Goal: Task Accomplishment & Management: Complete application form

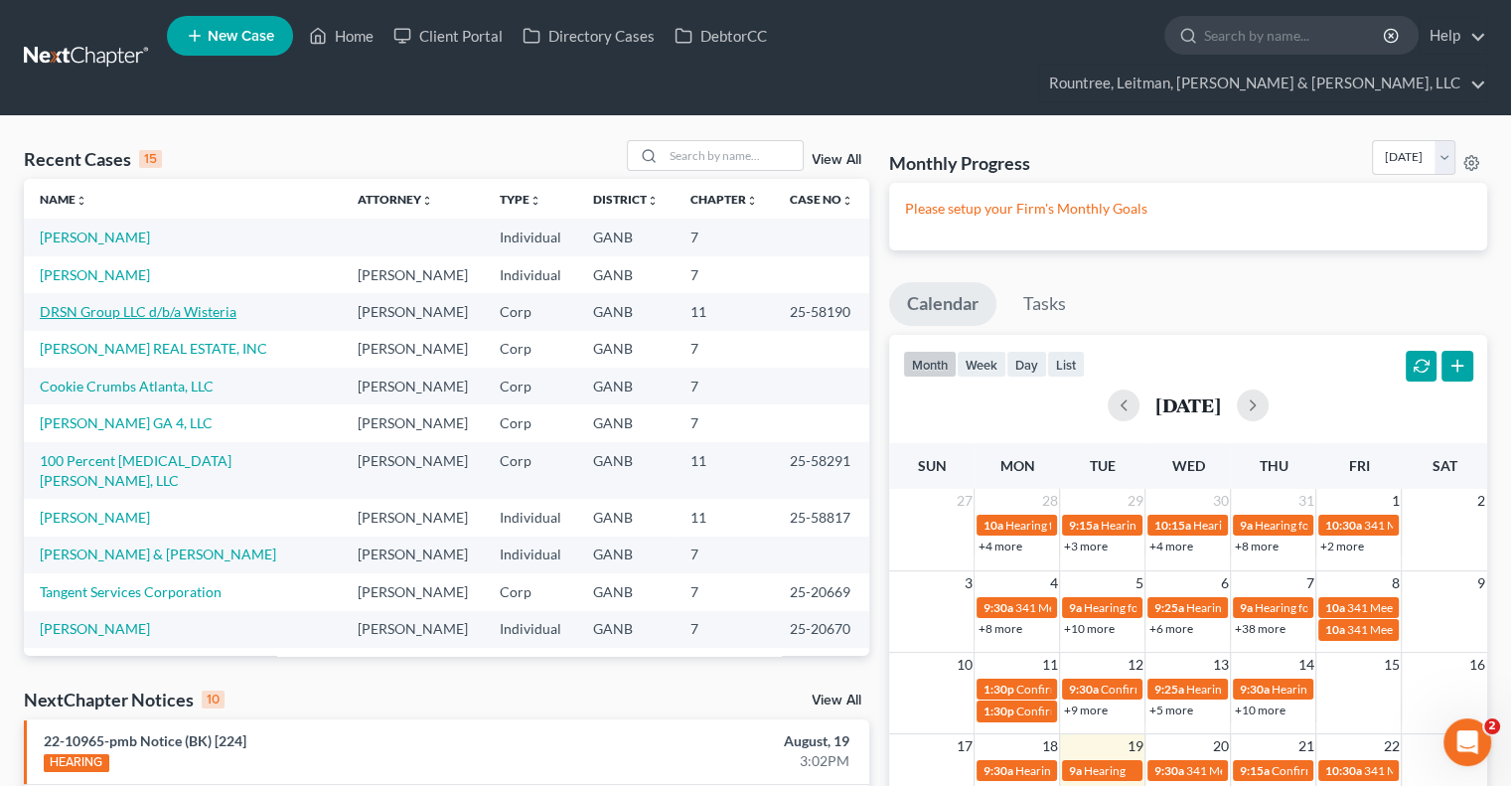
click at [191, 303] on link "DRSN Group LLC d/b/a Wisteria" at bounding box center [138, 311] width 197 height 17
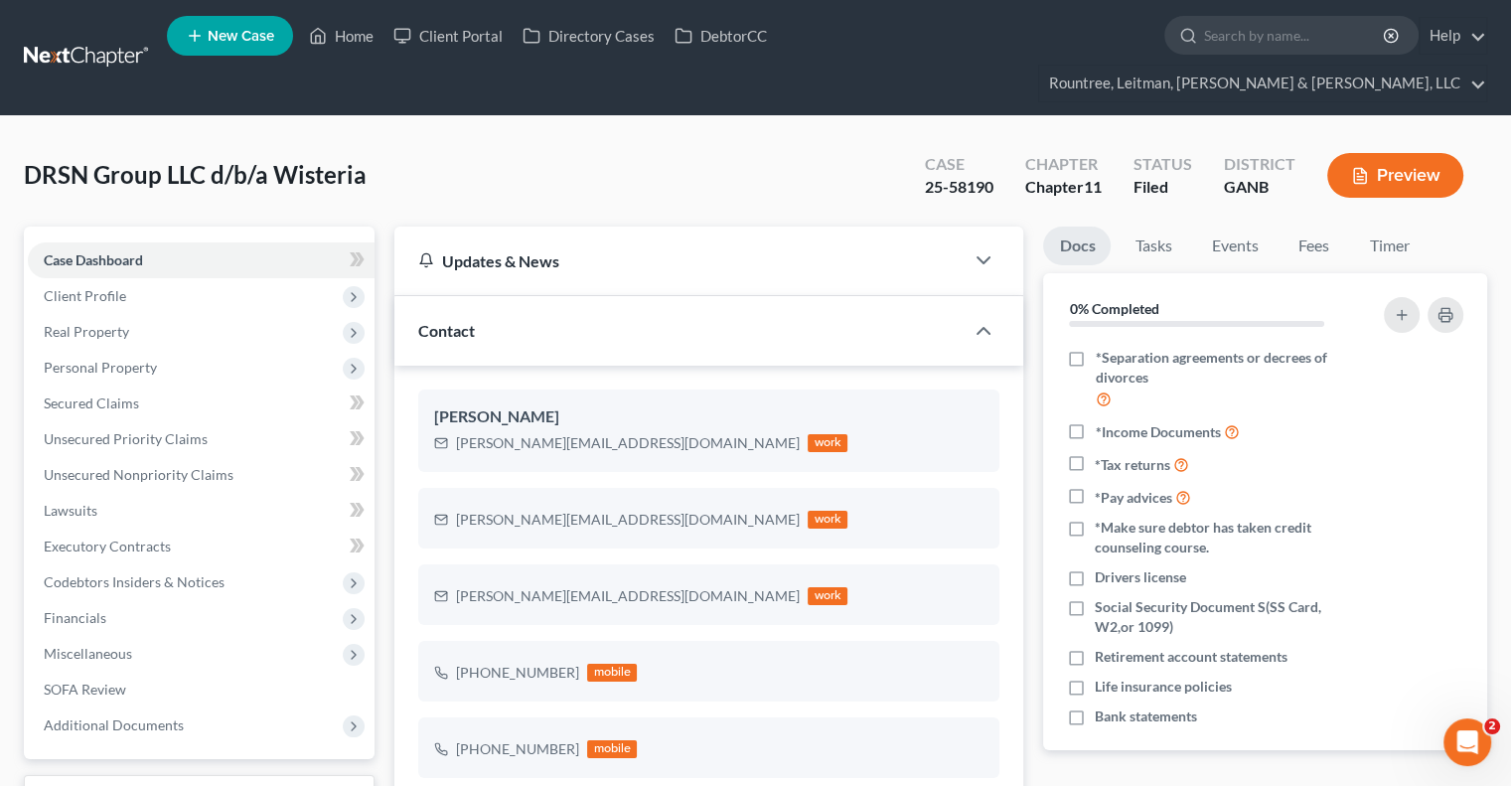
click at [312, 159] on div "DRSN Group LLC d/b/a Wisteria Upgraded" at bounding box center [195, 175] width 343 height 32
drag, startPoint x: 415, startPoint y: 137, endPoint x: 13, endPoint y: 138, distance: 402.3
click at [13, 138] on div "DRSN Group LLC d/b/a Wisteria Upgraded Case 25-58190 Chapter Chapter 11 Status …" at bounding box center [755, 712] width 1511 height 1193
click at [67, 157] on div "DRSN Group LLC d/b/a Wisteria Upgraded Case 25-58190 Chapter Chapter 11 Status …" at bounding box center [755, 183] width 1463 height 86
click at [201, 350] on span "Personal Property" at bounding box center [201, 368] width 347 height 36
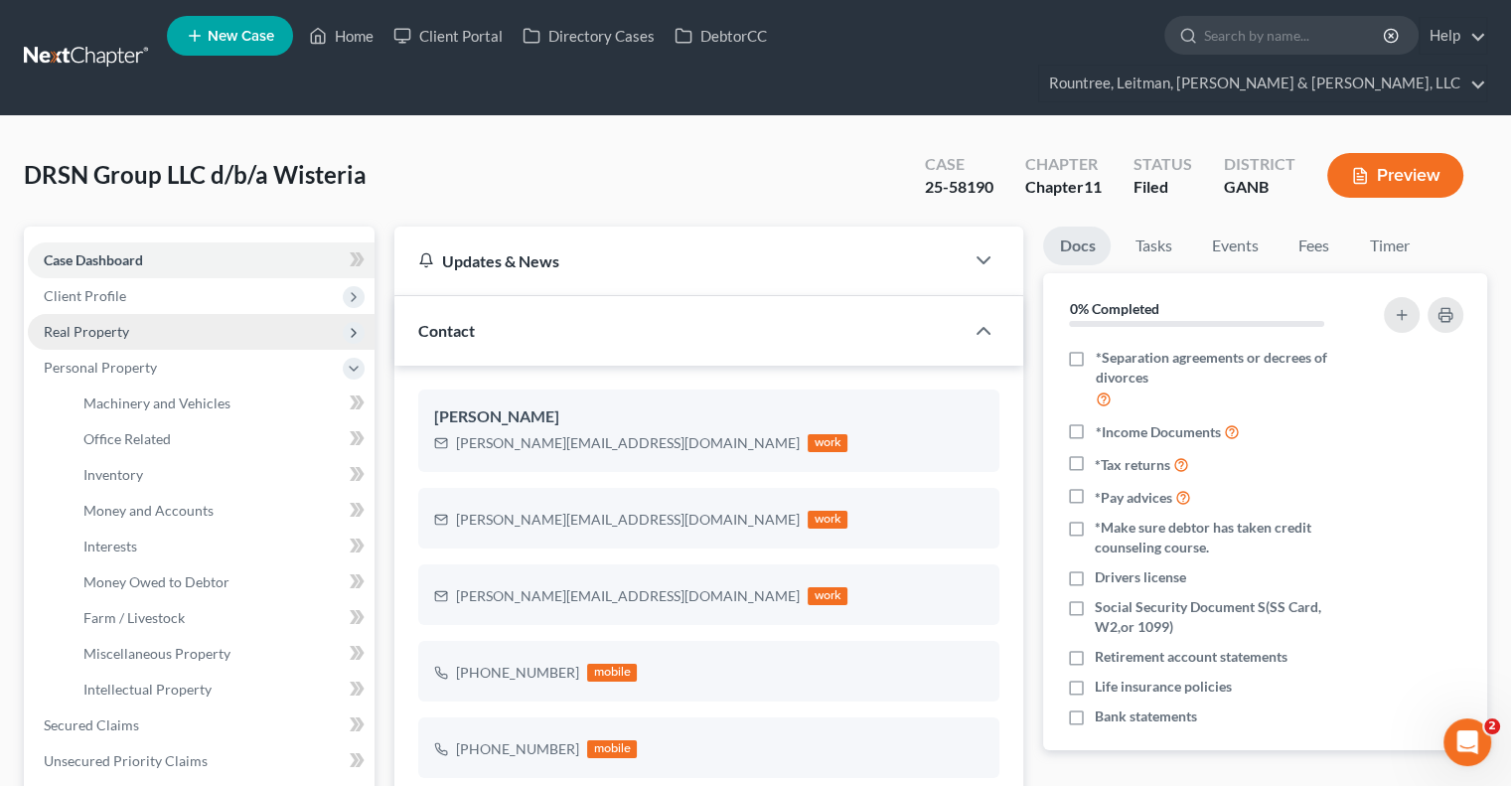
click at [175, 314] on span "Real Property" at bounding box center [201, 332] width 347 height 36
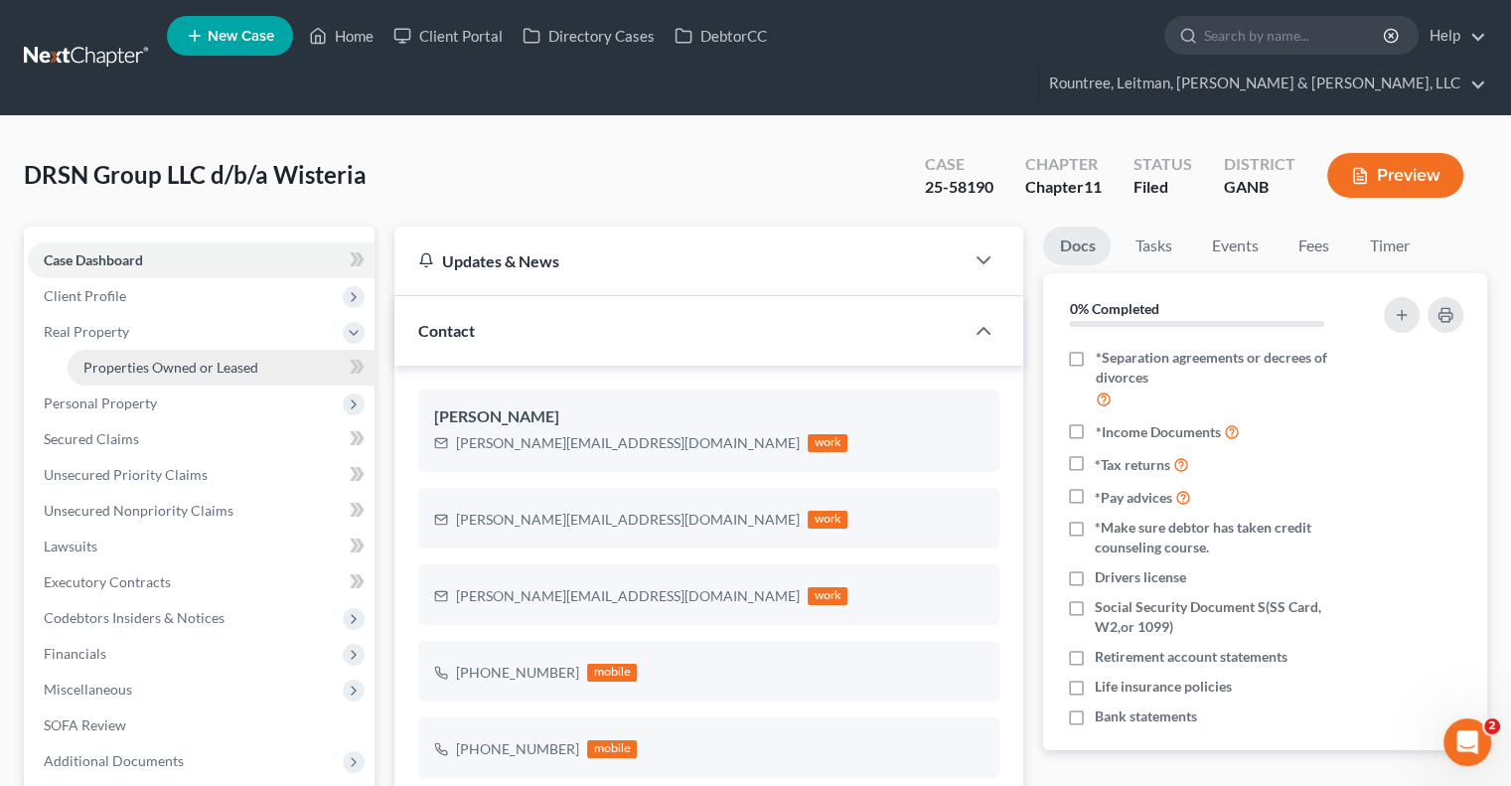
click at [180, 359] on span "Properties Owned or Leased" at bounding box center [170, 367] width 175 height 17
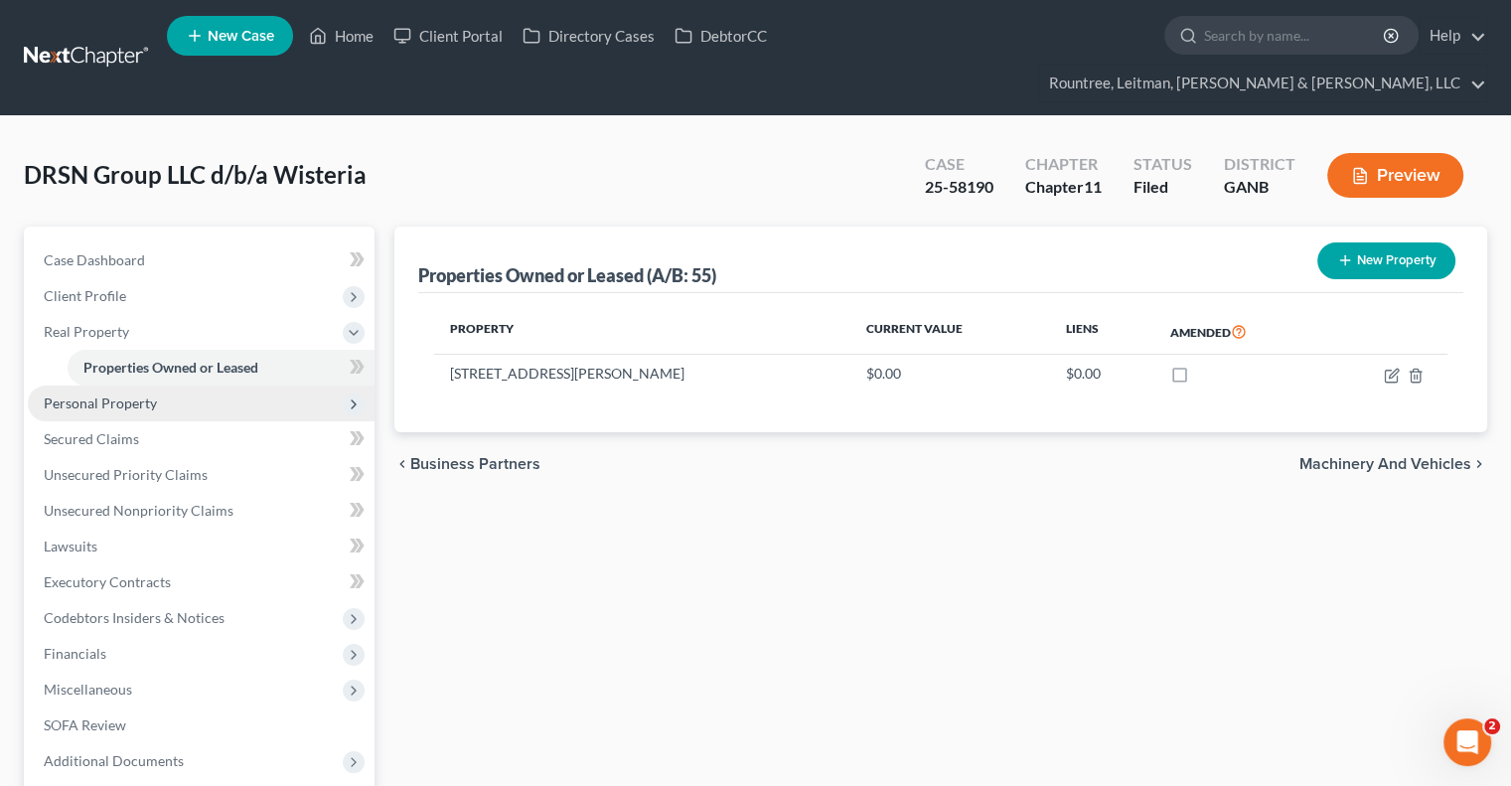
click at [103, 385] on span "Personal Property" at bounding box center [201, 403] width 347 height 36
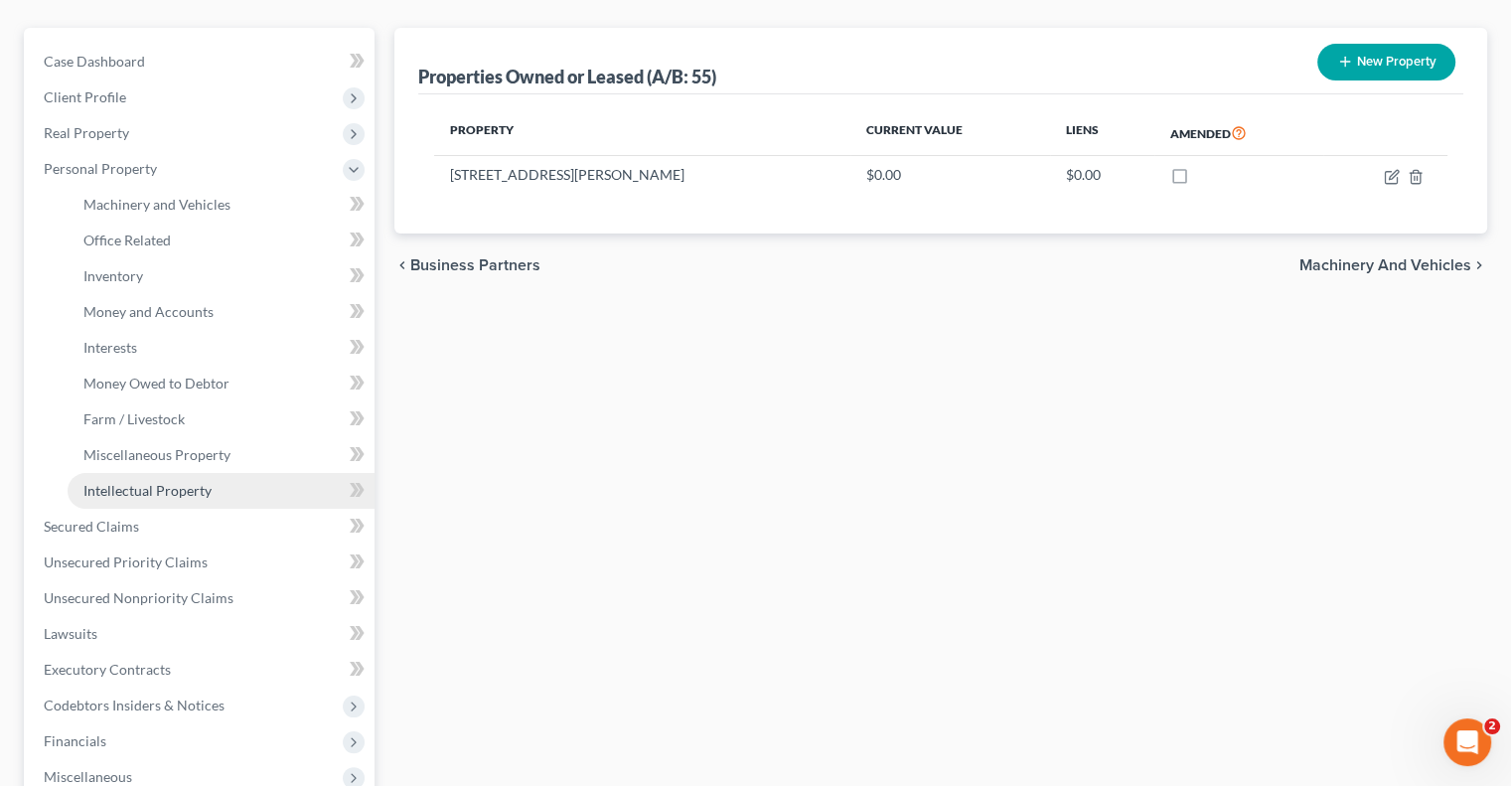
click at [142, 482] on span "Intellectual Property" at bounding box center [147, 490] width 128 height 17
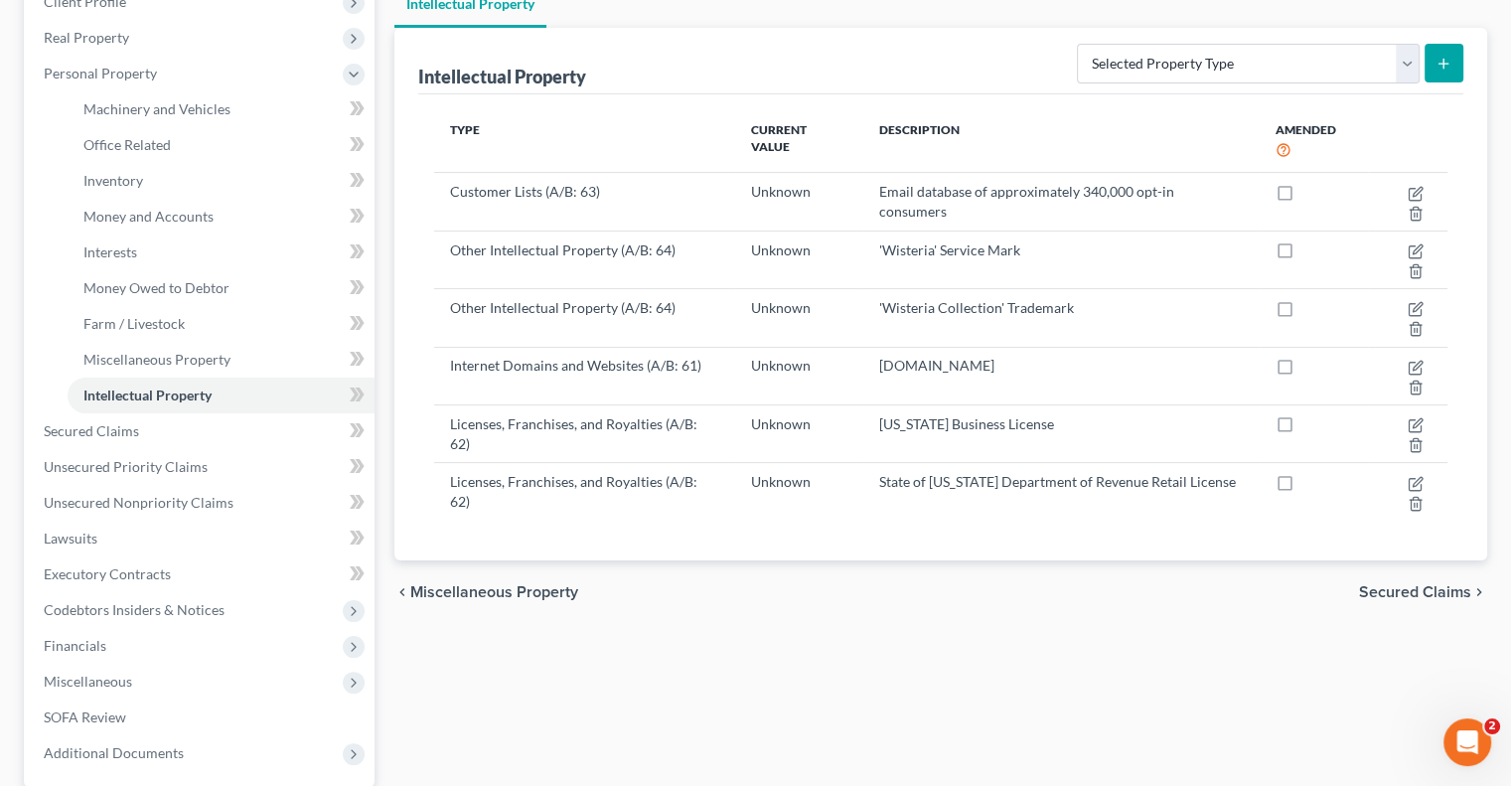
scroll to position [298, 0]
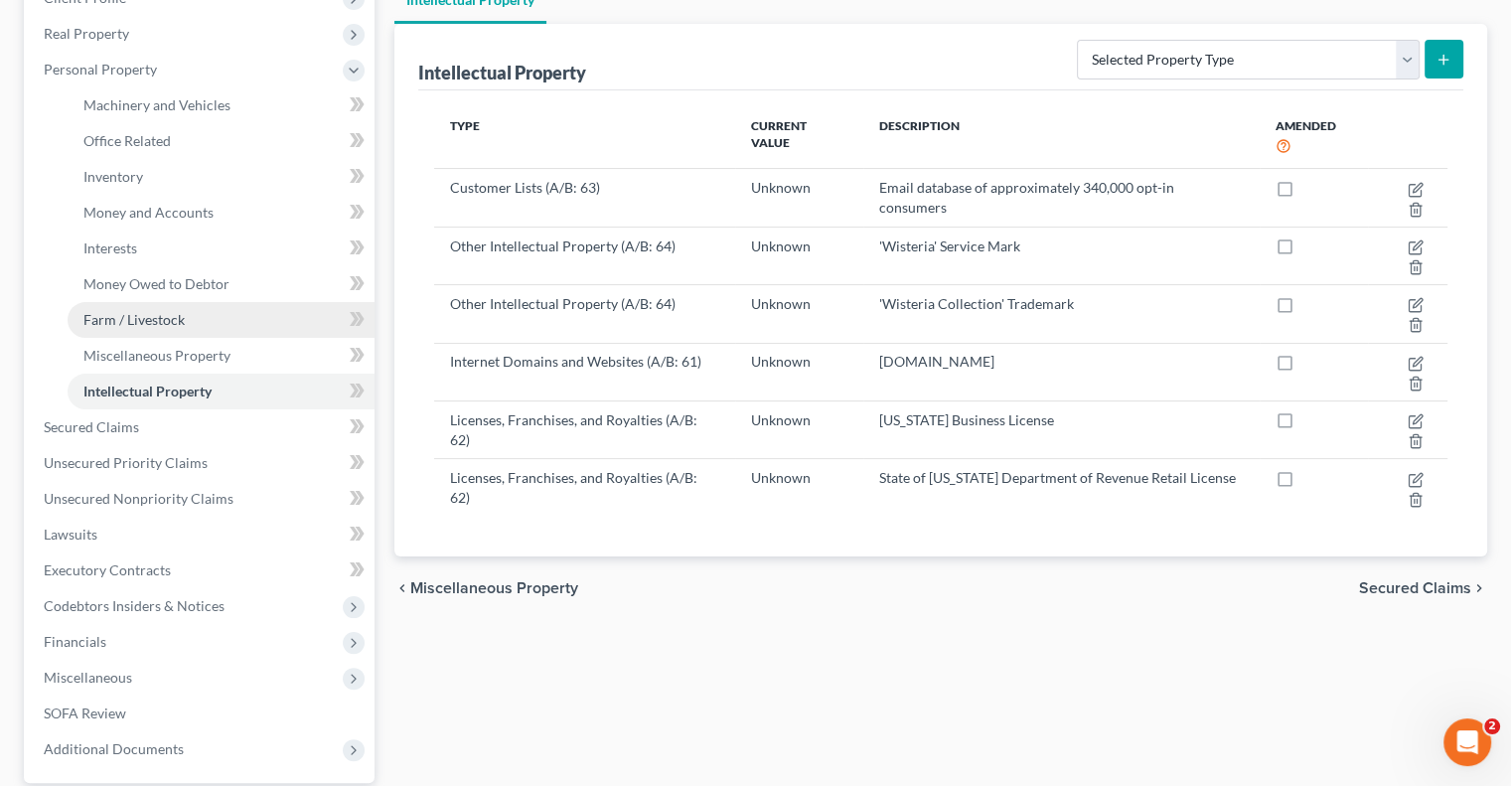
click at [175, 302] on link "Farm / Livestock" at bounding box center [221, 320] width 307 height 36
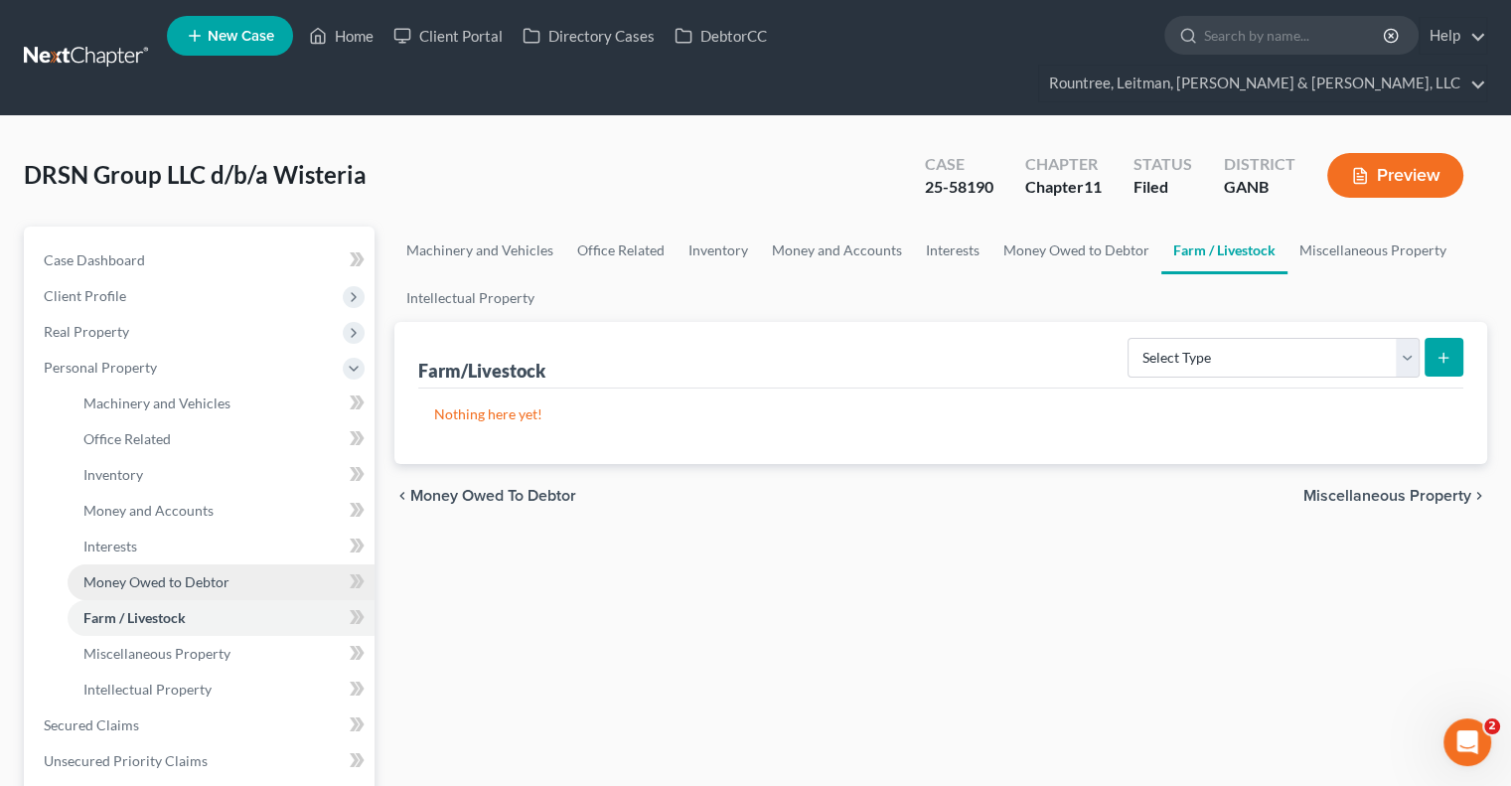
click at [179, 573] on span "Money Owed to Debtor" at bounding box center [156, 581] width 146 height 17
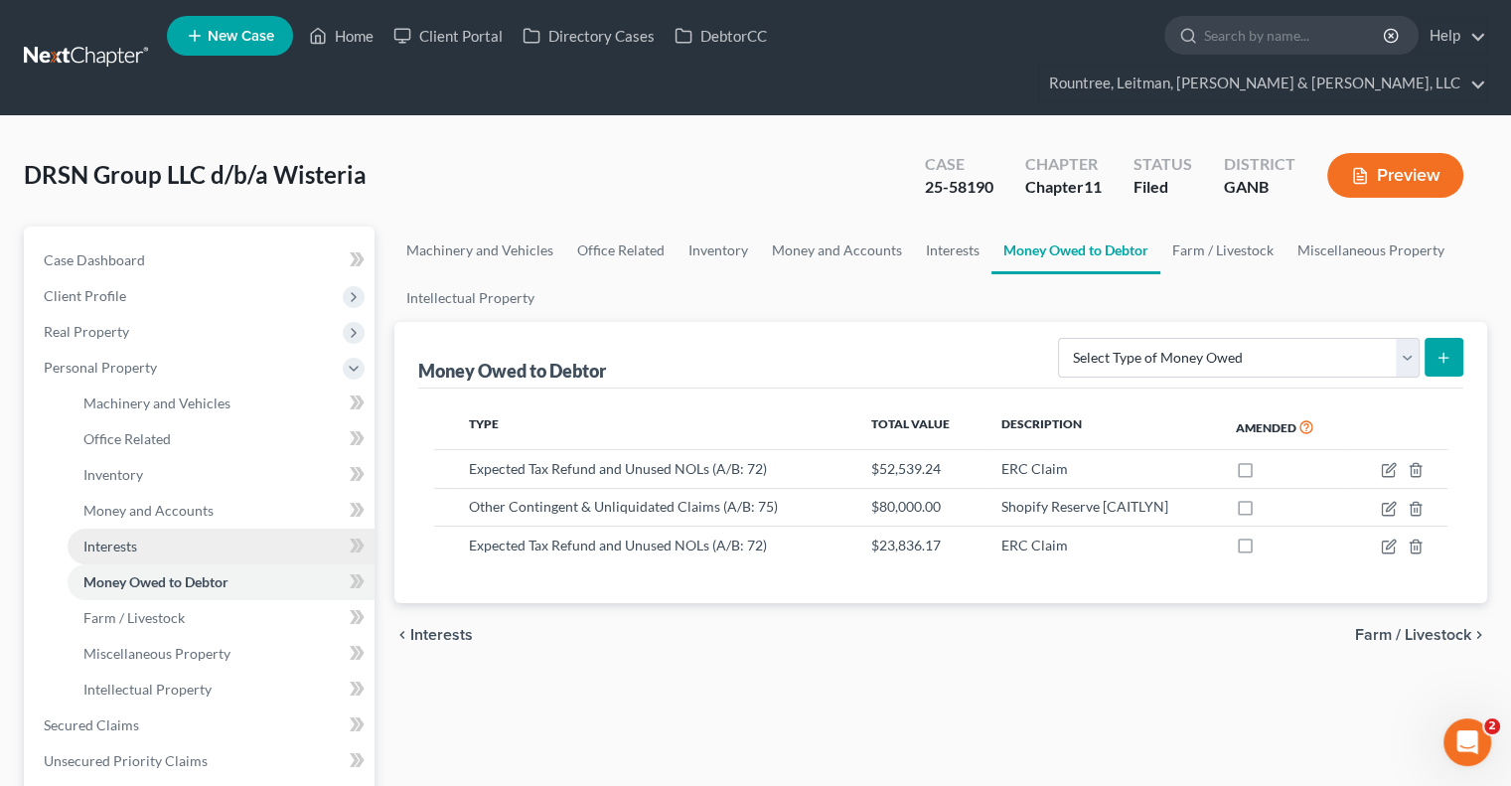
click at [122, 537] on span "Interests" at bounding box center [110, 545] width 54 height 17
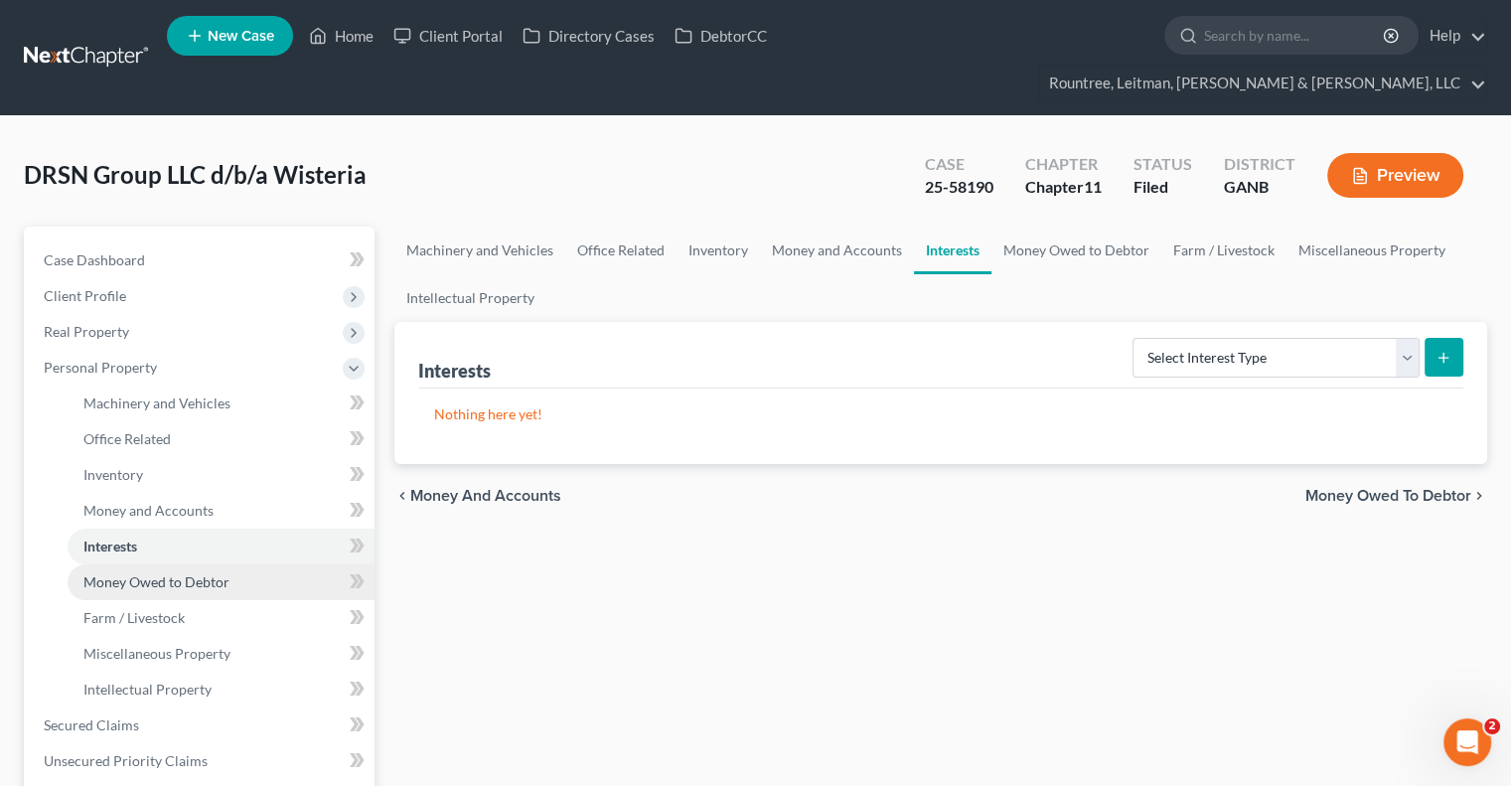
click at [195, 573] on span "Money Owed to Debtor" at bounding box center [156, 581] width 146 height 17
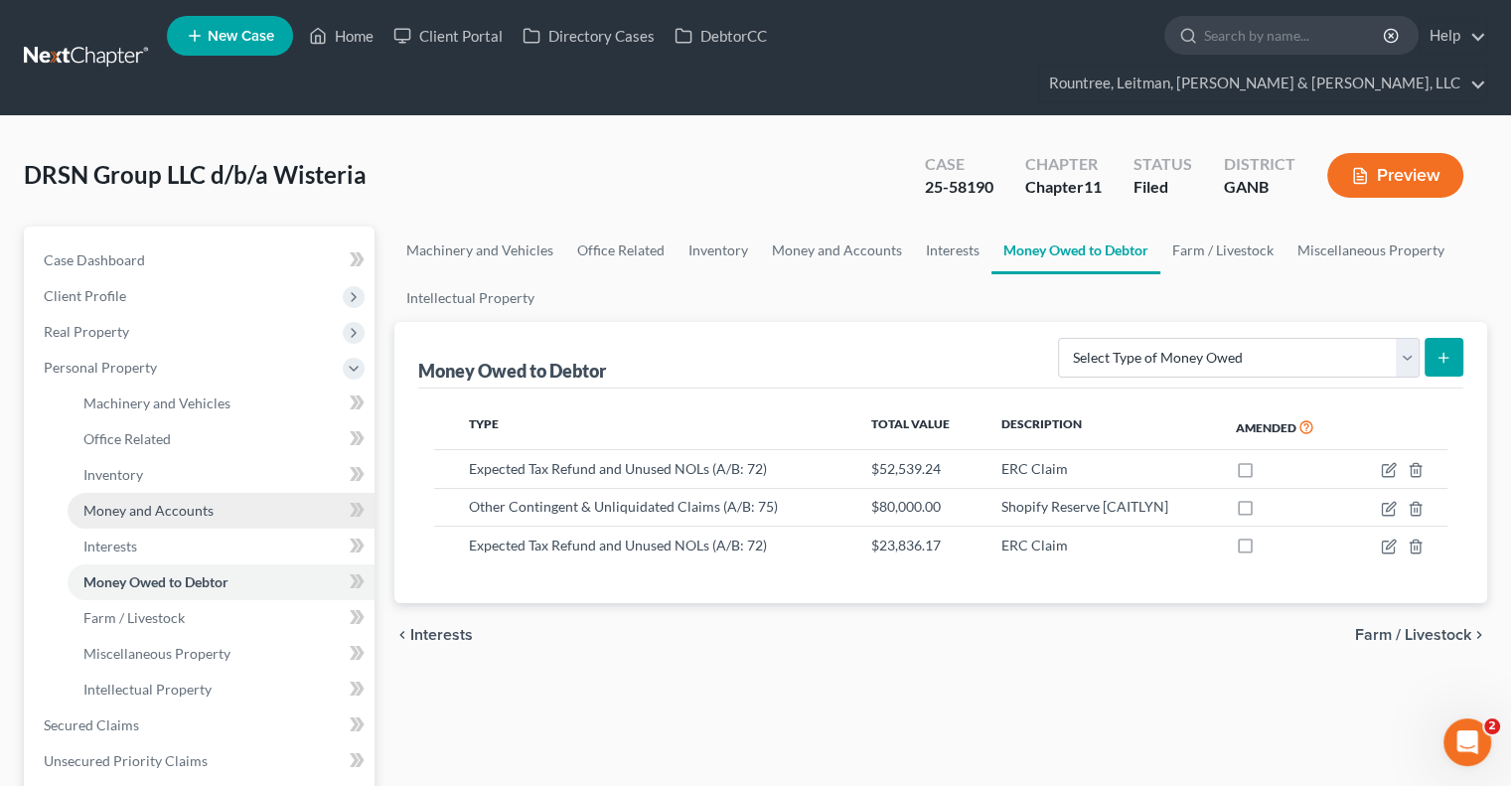
click at [180, 502] on span "Money and Accounts" at bounding box center [148, 510] width 130 height 17
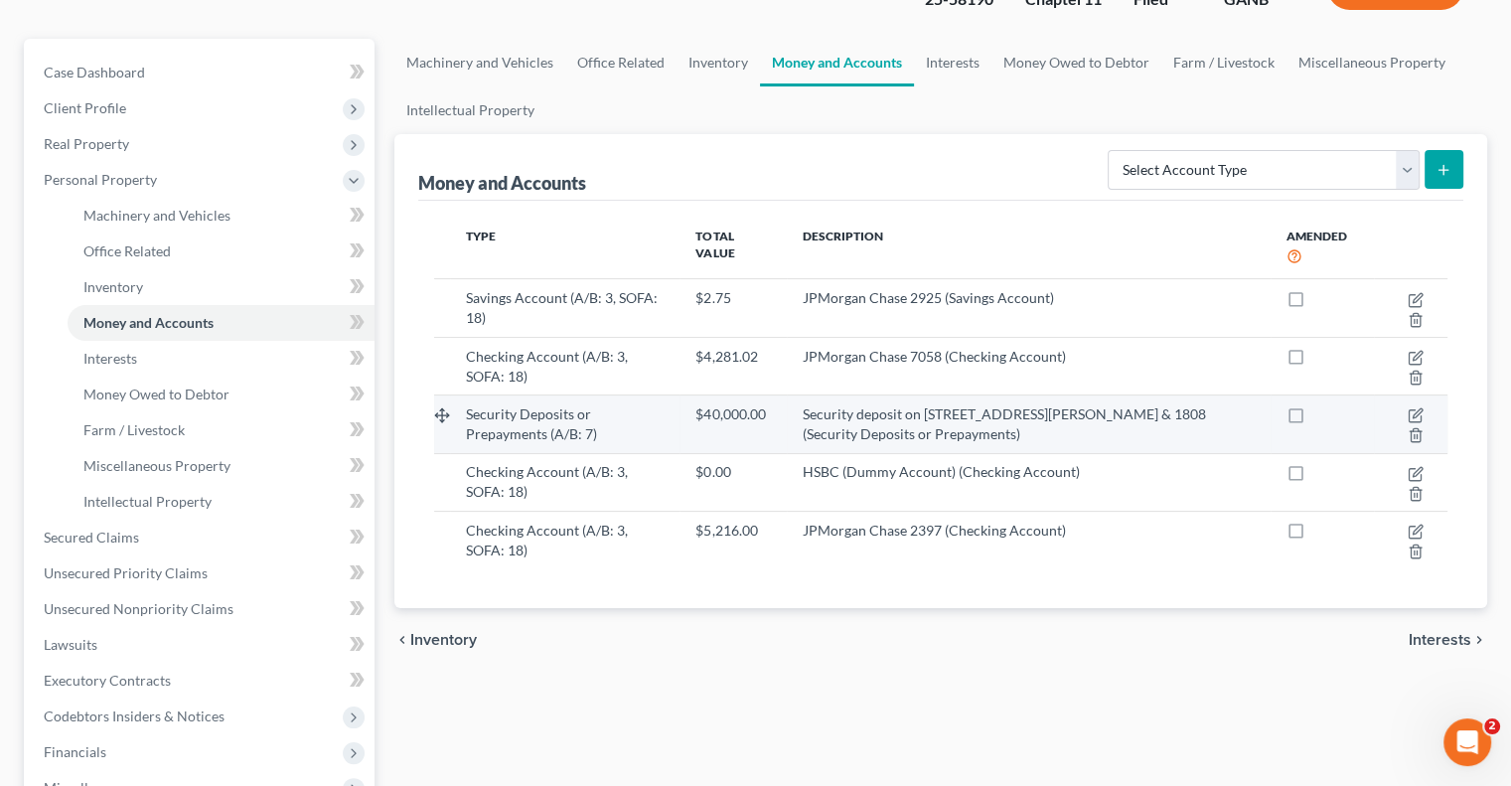
scroll to position [199, 0]
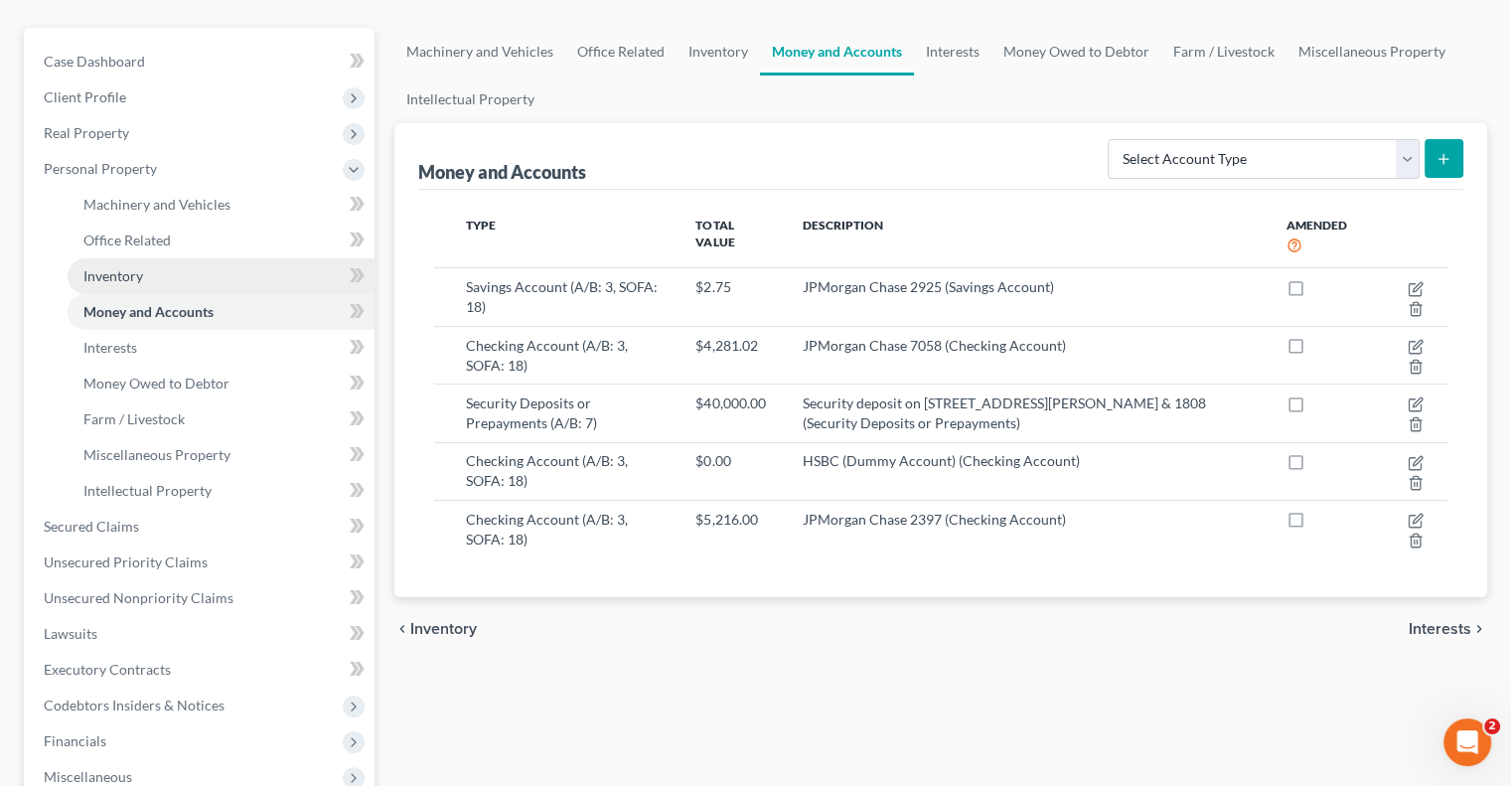
click at [226, 258] on link "Inventory" at bounding box center [221, 276] width 307 height 36
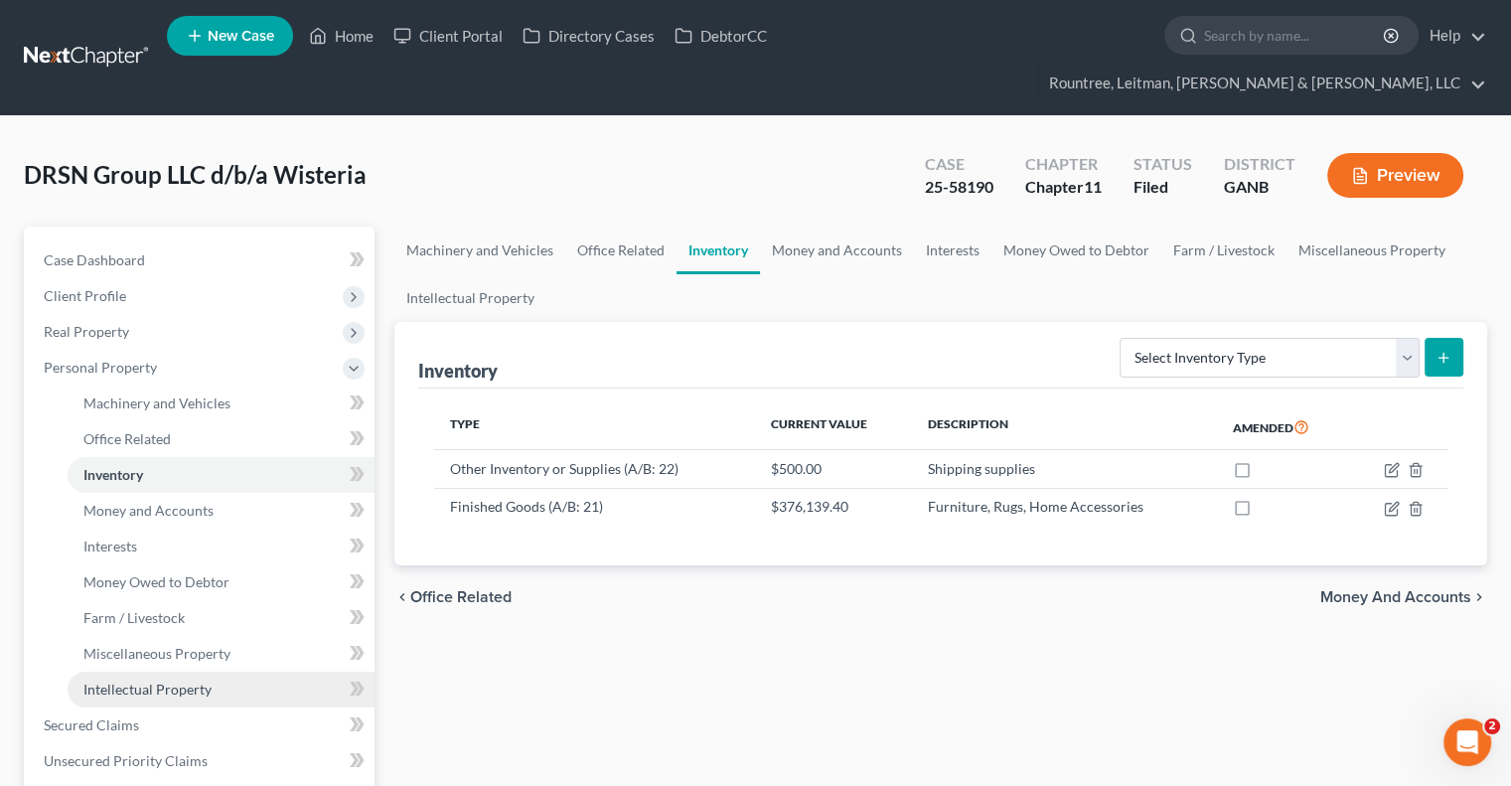
click at [159, 680] on span "Intellectual Property" at bounding box center [147, 688] width 128 height 17
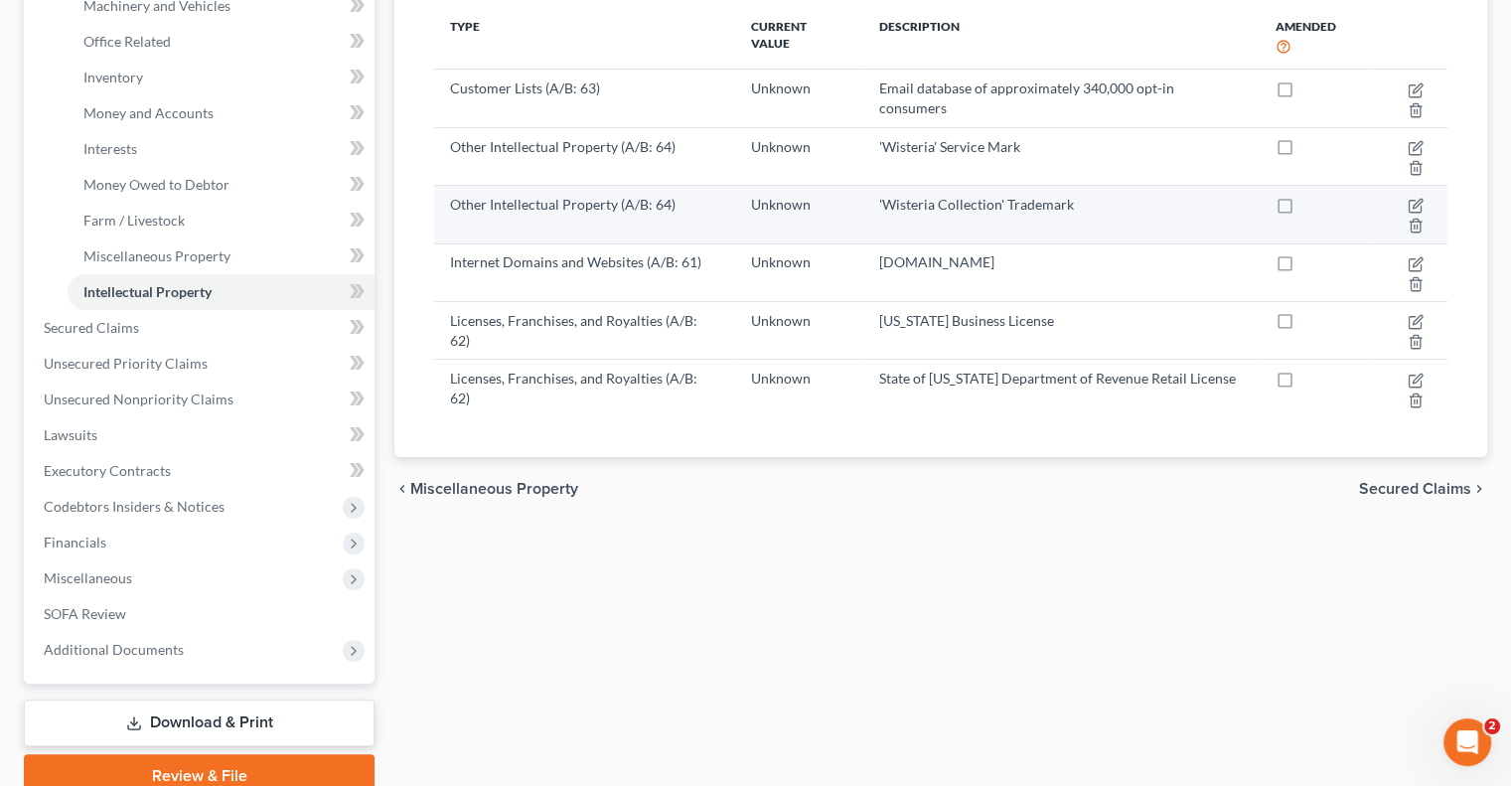
scroll to position [99, 0]
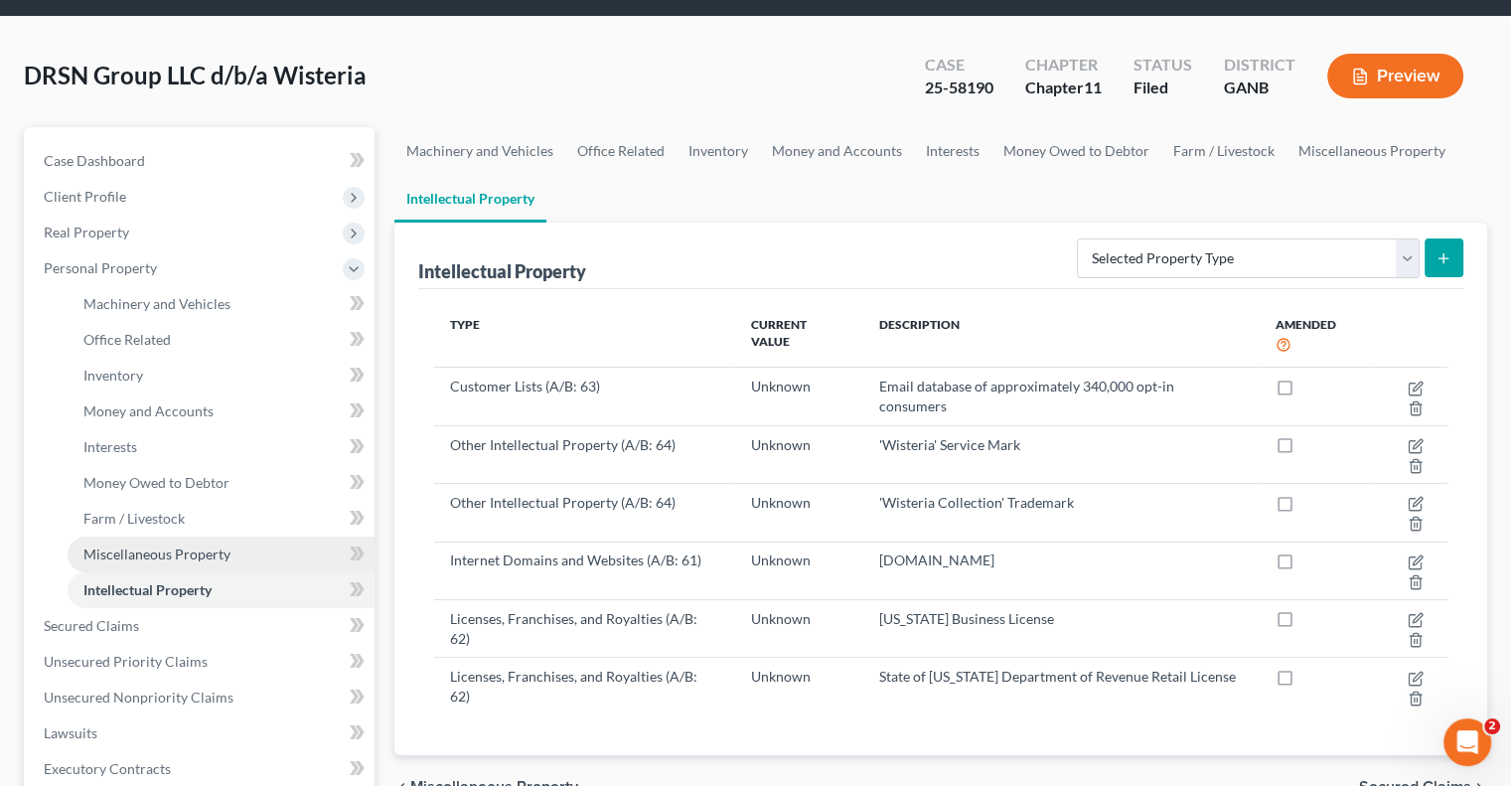
click at [181, 536] on link "Miscellaneous Property" at bounding box center [221, 554] width 307 height 36
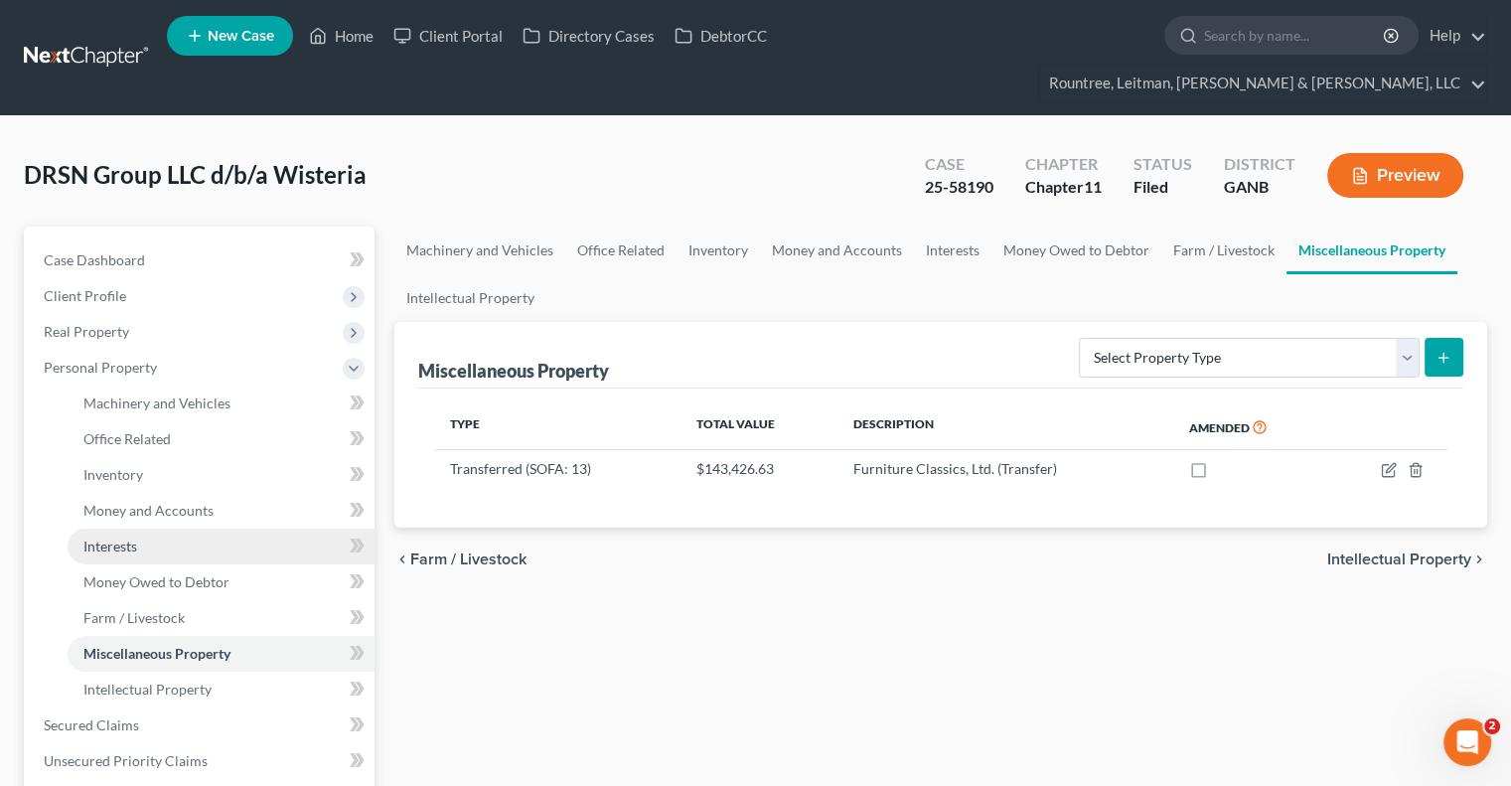
click at [184, 528] on link "Interests" at bounding box center [221, 546] width 307 height 36
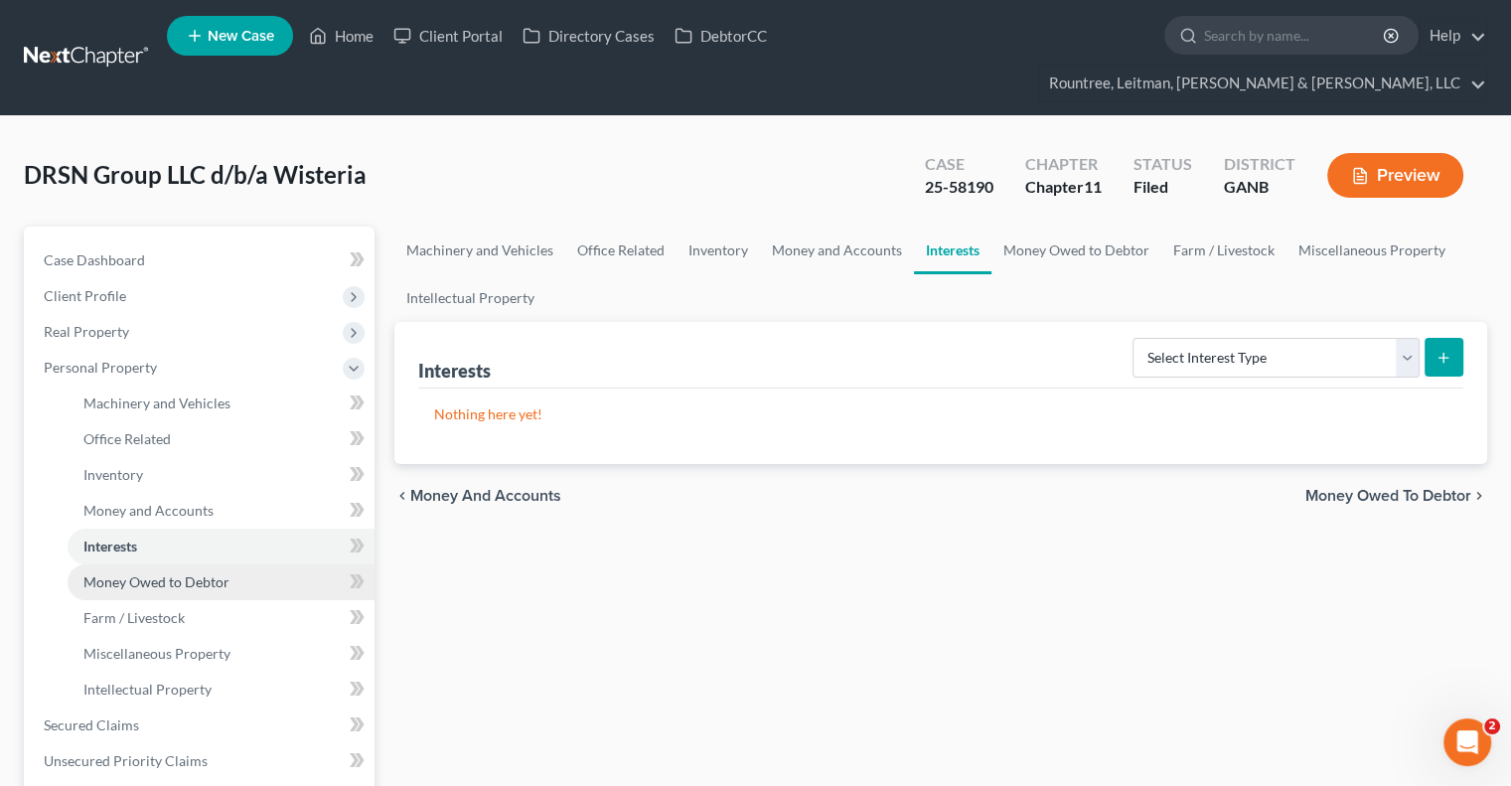
click at [185, 564] on link "Money Owed to Debtor" at bounding box center [221, 582] width 307 height 36
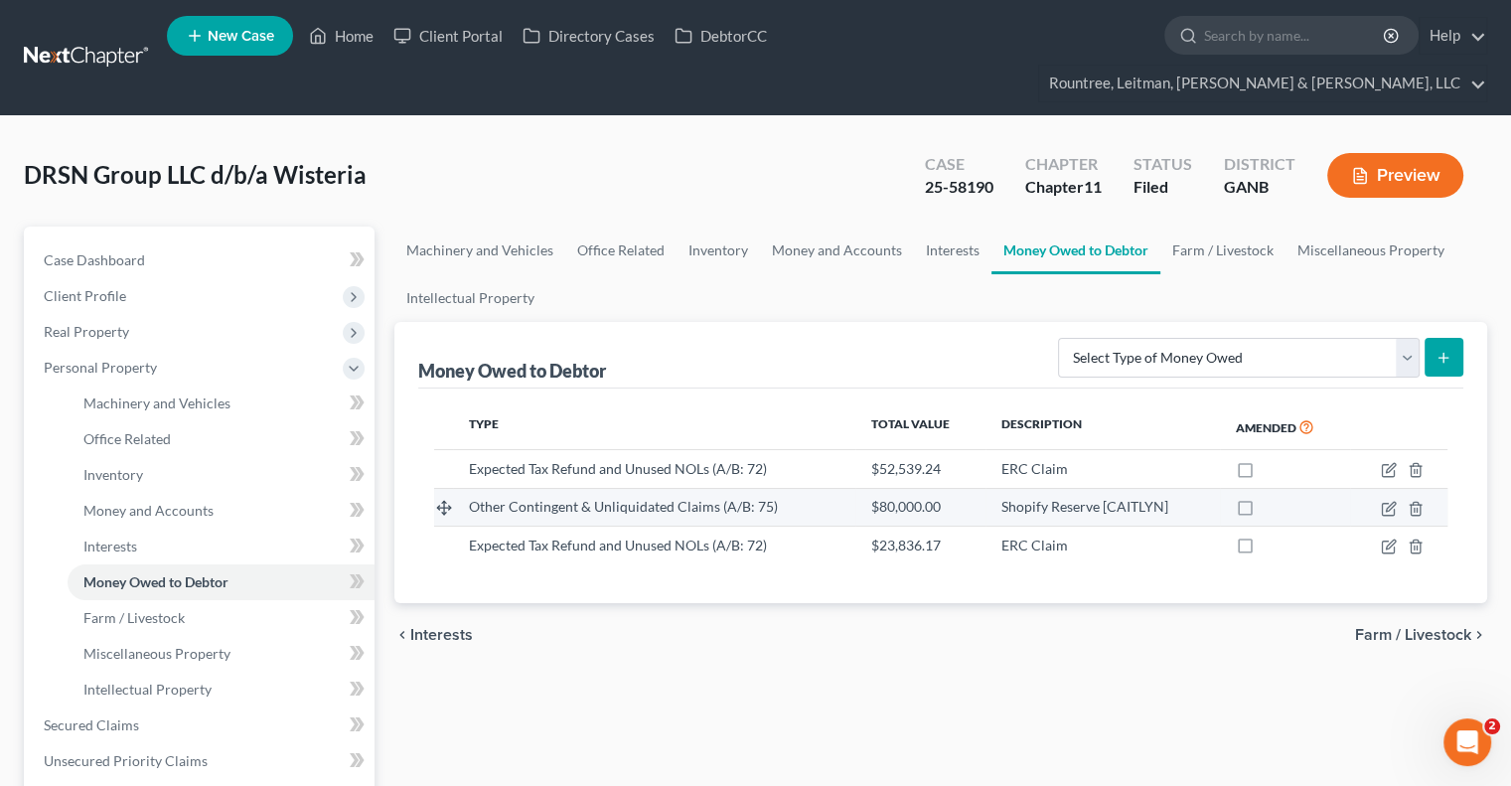
click at [1400, 488] on td at bounding box center [1398, 507] width 97 height 38
click at [1394, 503] on icon "button" at bounding box center [1388, 509] width 12 height 12
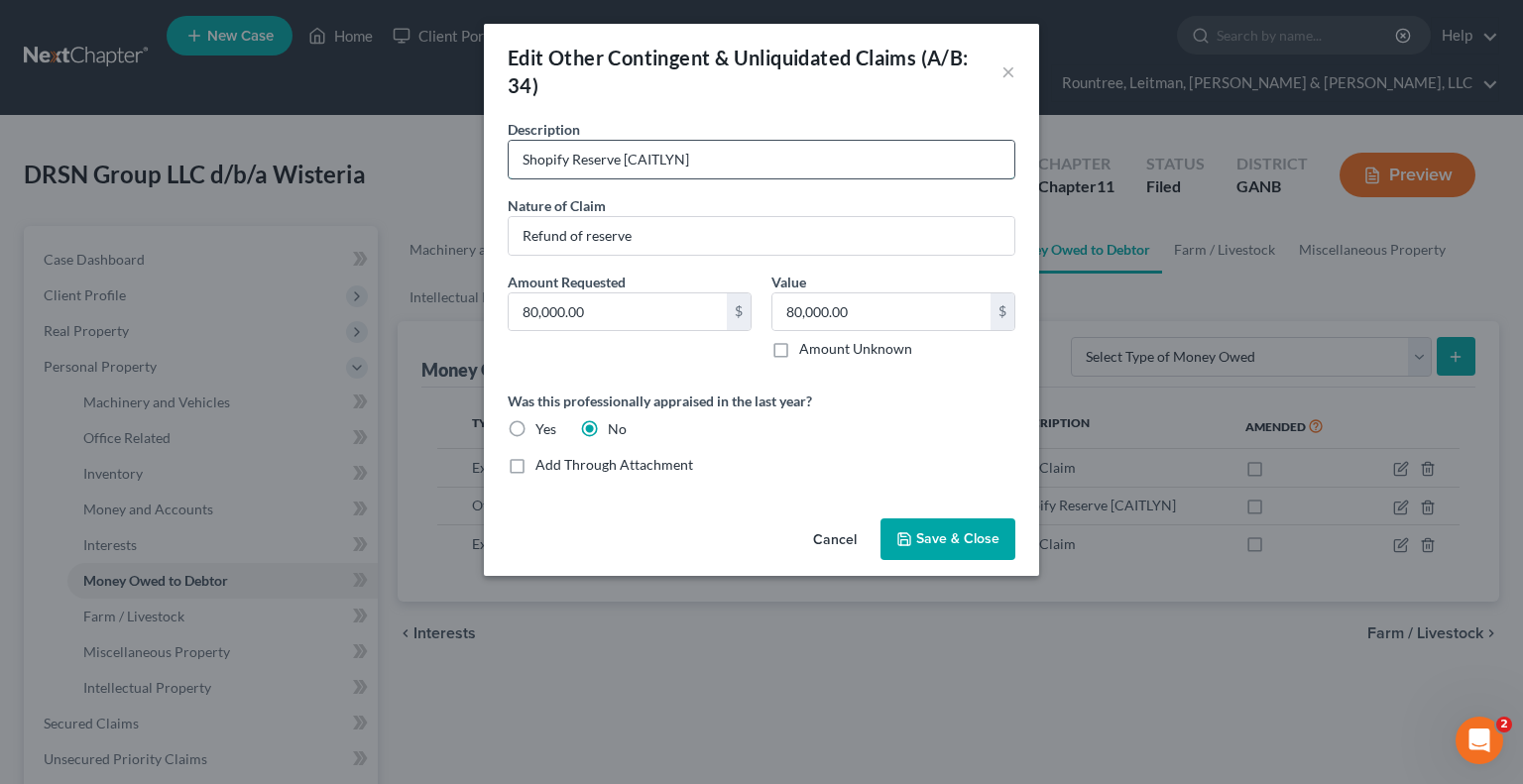
click at [730, 168] on input "Shopify Reserve [CAITLYN]" at bounding box center [762, 160] width 506 height 38
click at [681, 158] on input "Shopify Reserve [CAITLYN]" at bounding box center [762, 160] width 506 height 38
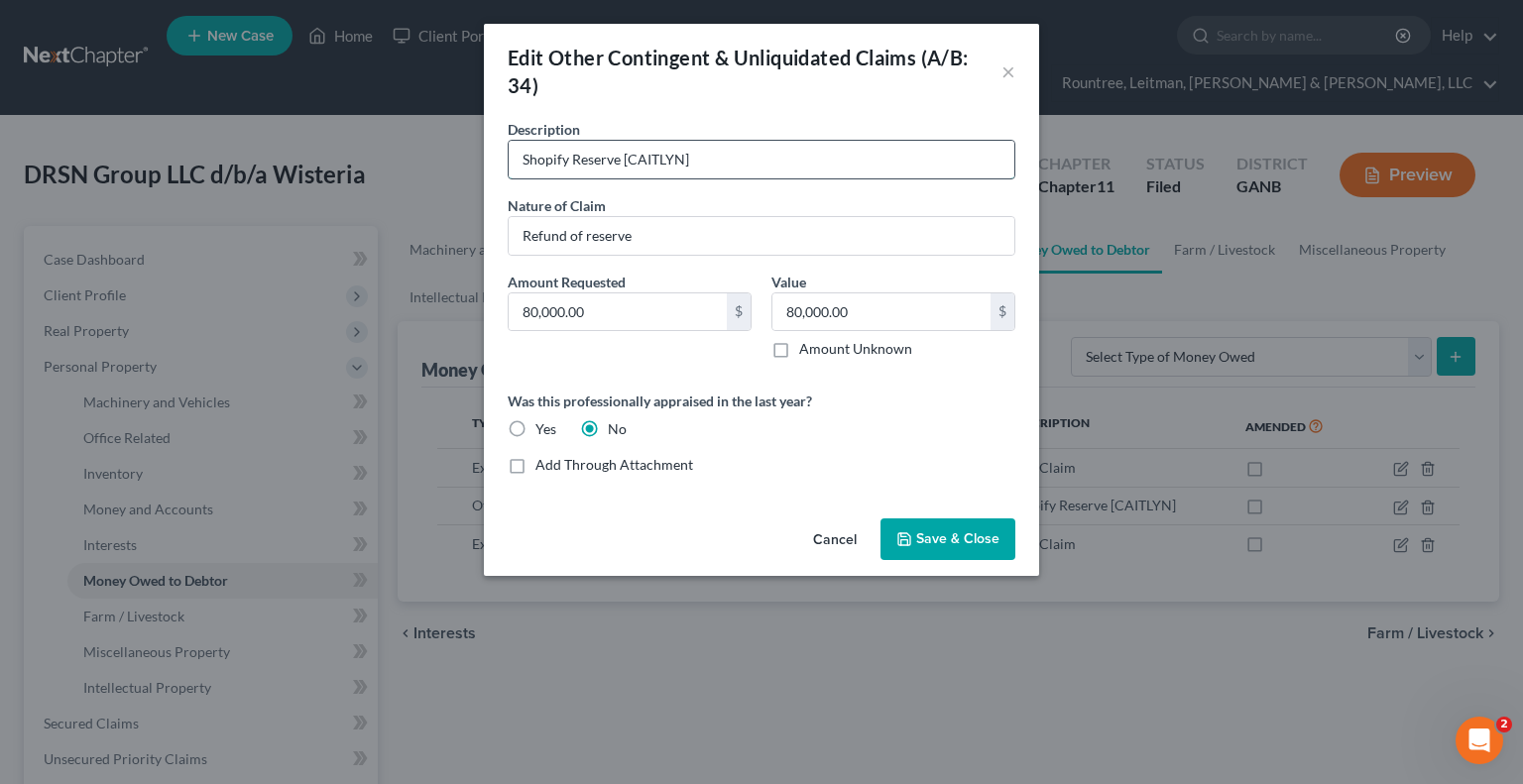
drag, startPoint x: 696, startPoint y: 159, endPoint x: 619, endPoint y: 163, distance: 77.1
click at [619, 163] on input "Shopify Reserve [CAITLYN]" at bounding box center [762, 160] width 506 height 38
type input "Shopify Reserves"
click at [570, 325] on input "80,000.00" at bounding box center [618, 312] width 219 height 38
click at [597, 319] on input "80,000.00" at bounding box center [618, 312] width 219 height 38
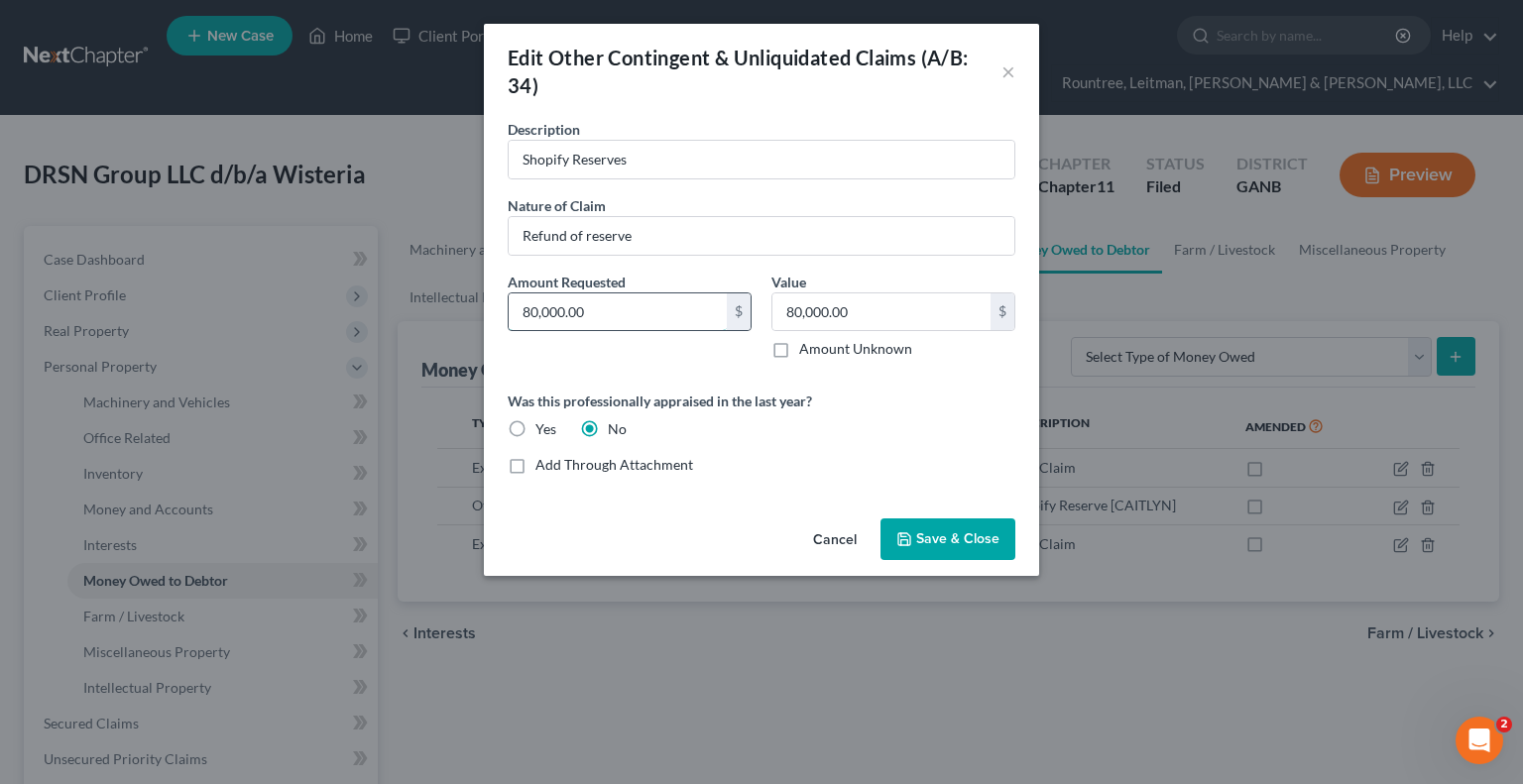
click at [597, 319] on input "80,000.00" at bounding box center [618, 312] width 219 height 38
click at [576, 321] on input "80,000.00" at bounding box center [618, 312] width 219 height 38
drag, startPoint x: 625, startPoint y: 316, endPoint x: 539, endPoint y: 313, distance: 86.1
click at [539, 313] on input "80,000.00" at bounding box center [618, 312] width 219 height 38
type input "80,239.84"
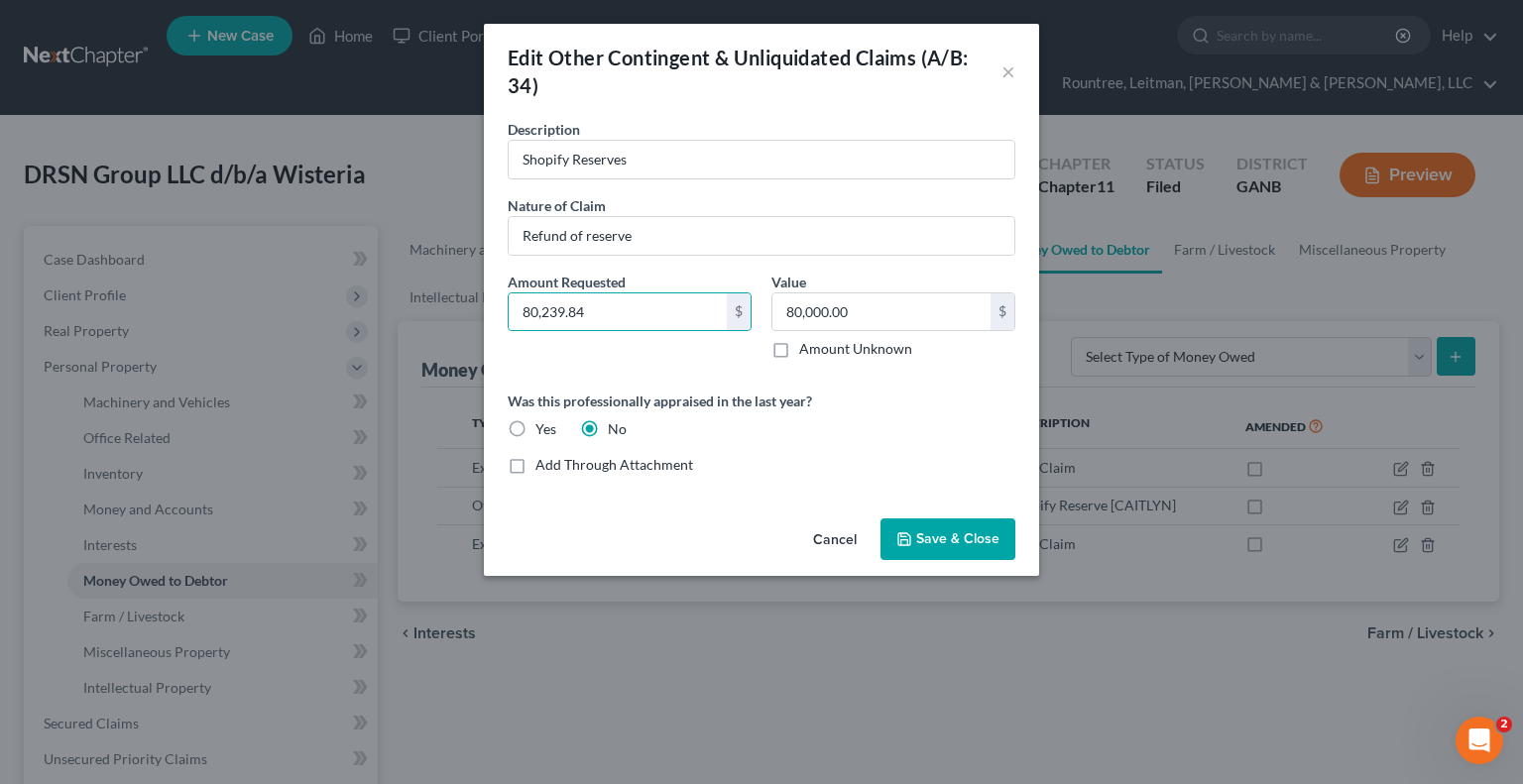
click at [928, 542] on span "Save & Close" at bounding box center [957, 538] width 83 height 17
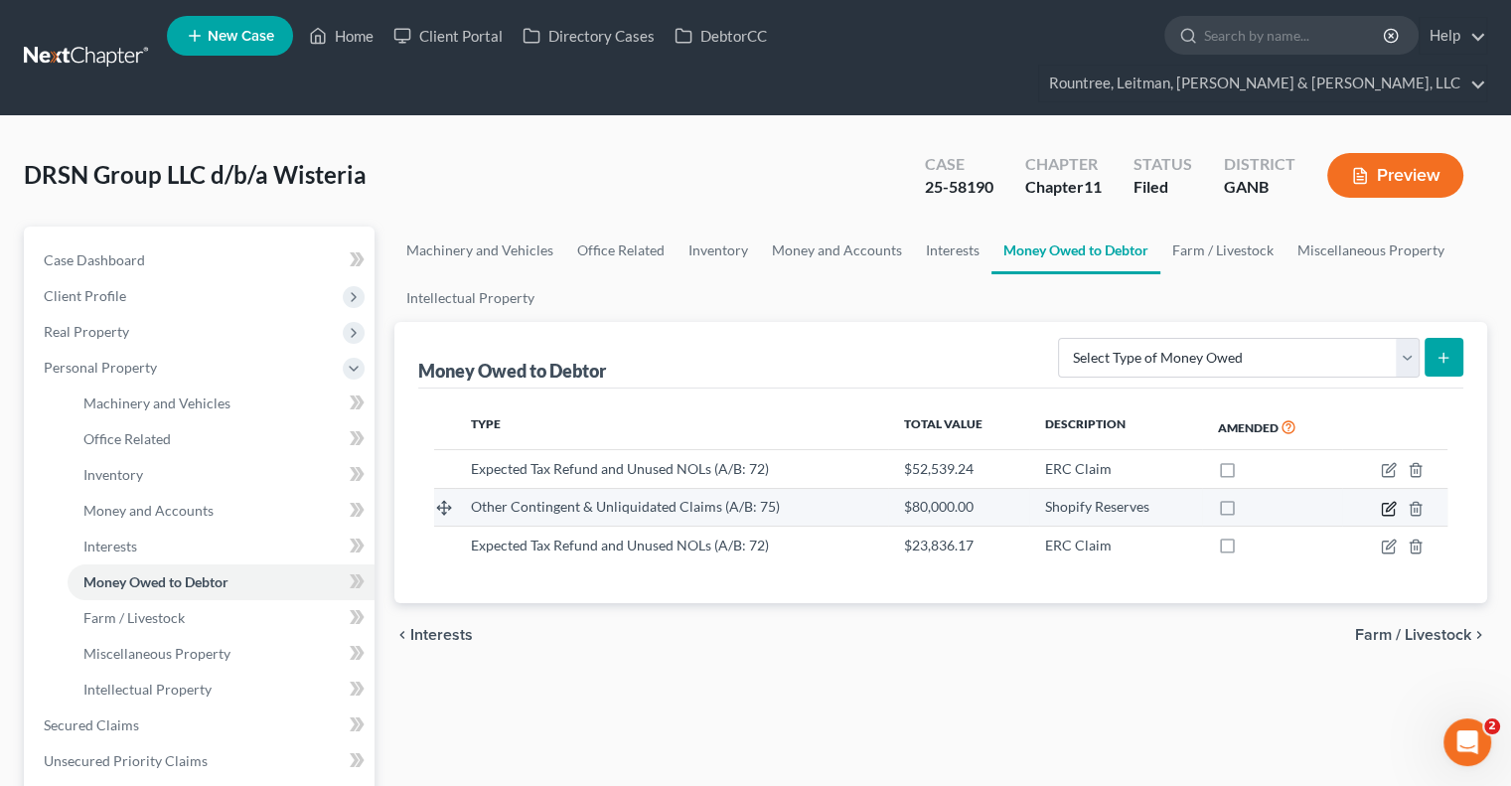
click at [1387, 503] on icon "button" at bounding box center [1388, 509] width 12 height 12
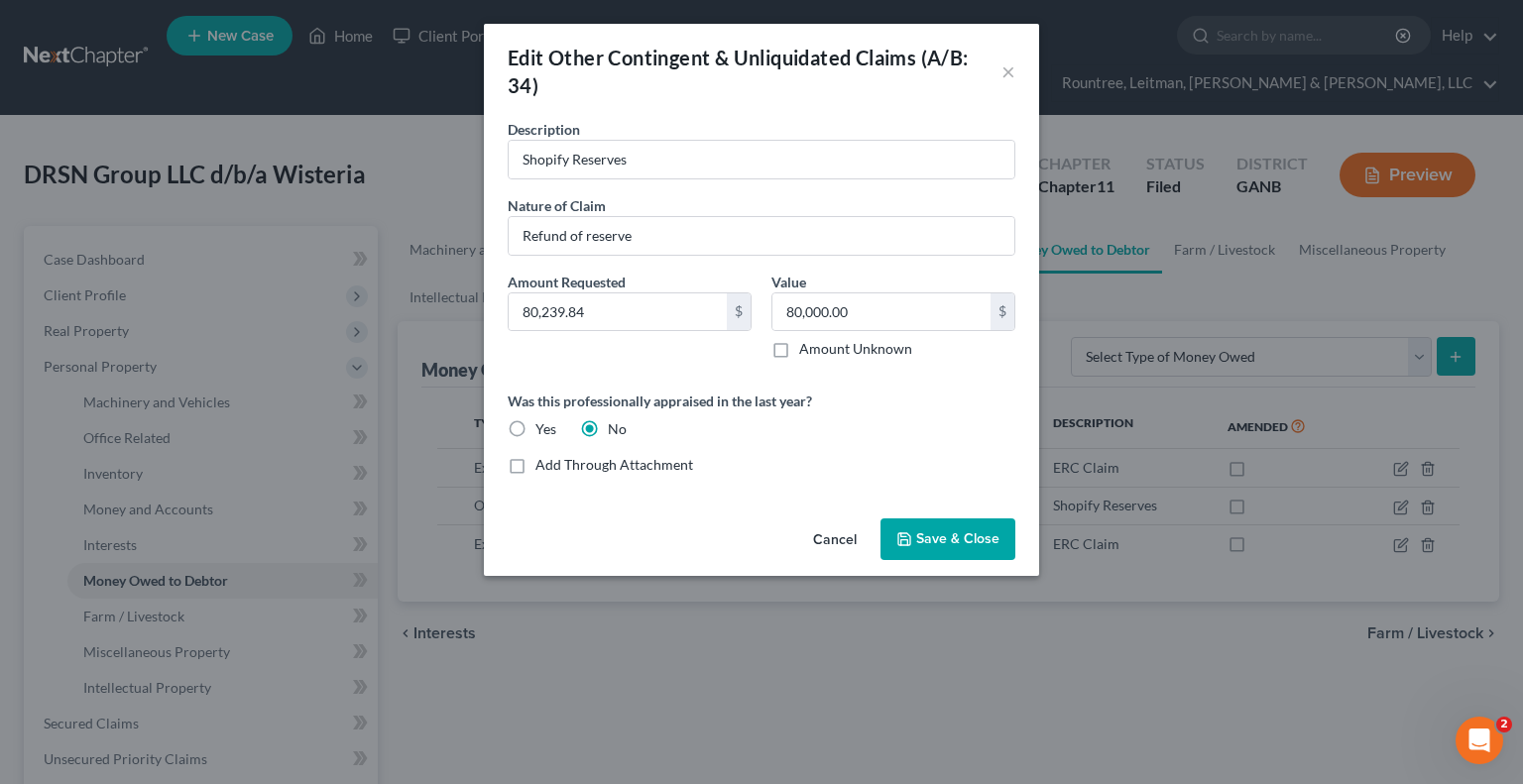
click at [979, 523] on button "Save & Close" at bounding box center [947, 539] width 135 height 42
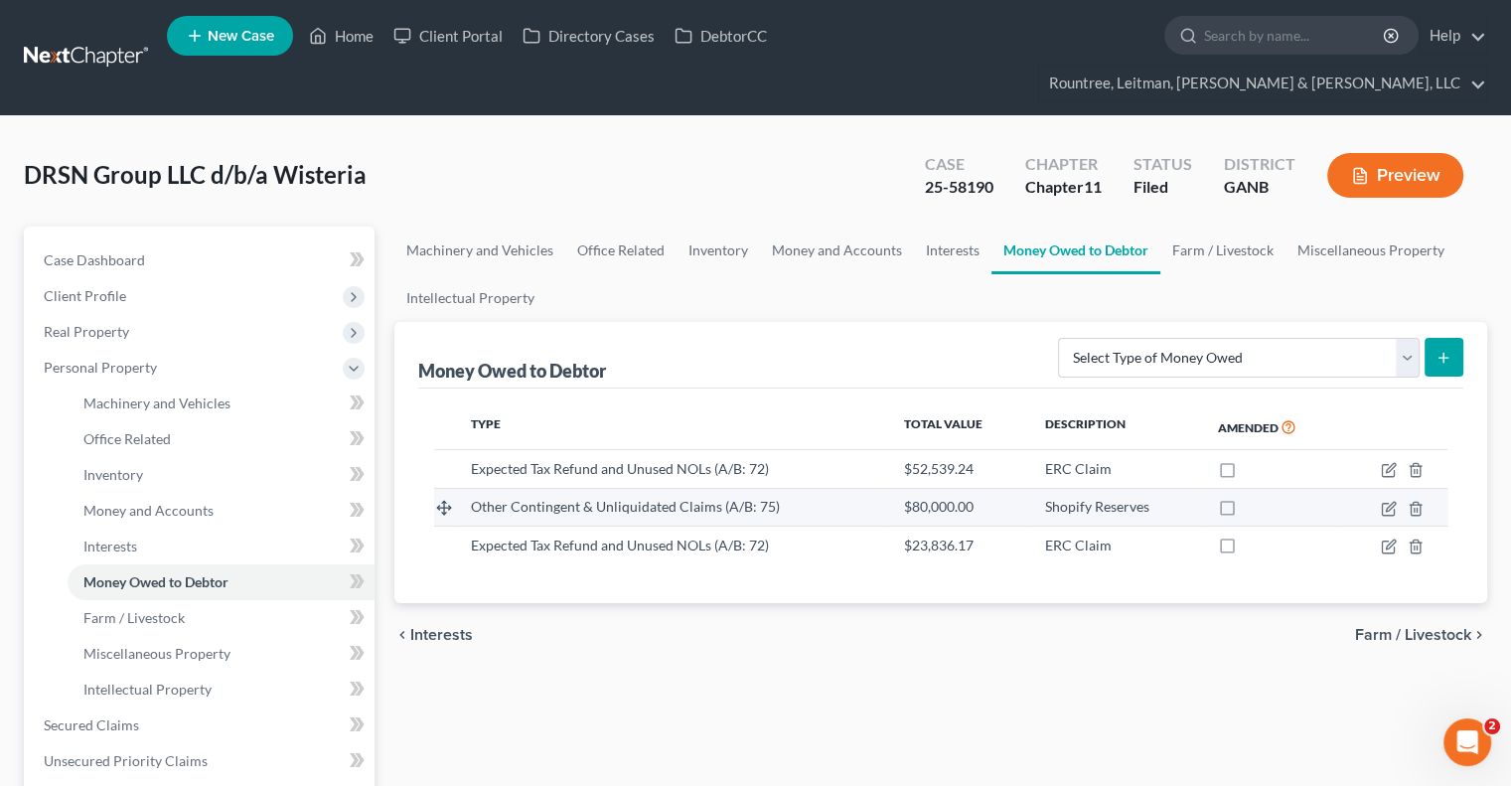
click at [1399, 488] on td at bounding box center [1394, 507] width 105 height 38
click at [1394, 503] on icon "button" at bounding box center [1388, 509] width 12 height 12
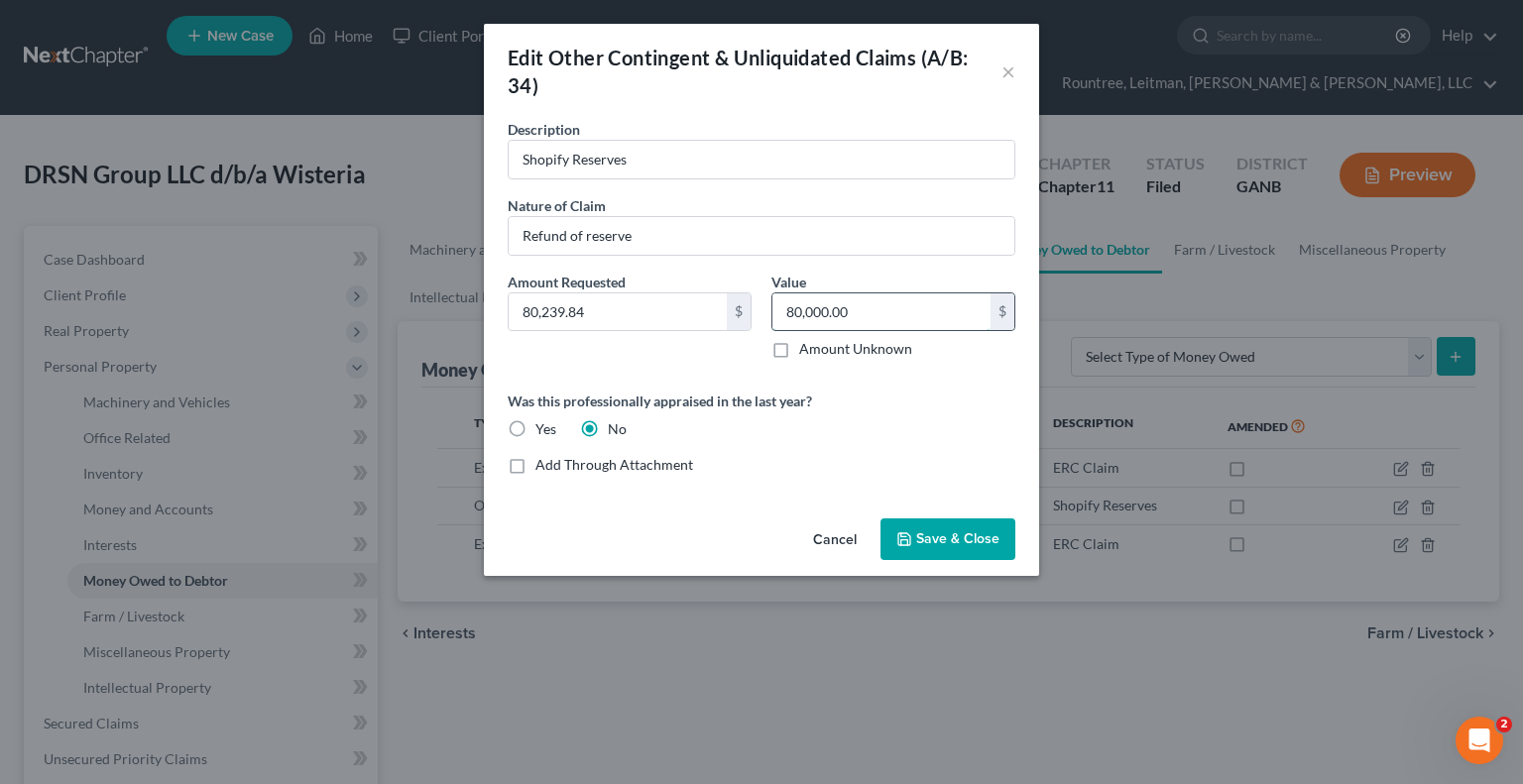
click at [929, 296] on input "80,000.00" at bounding box center [881, 312] width 219 height 38
click at [844, 296] on input "80,000.00" at bounding box center [881, 312] width 219 height 38
click at [870, 311] on input "80,000.00" at bounding box center [881, 312] width 219 height 38
click at [903, 286] on div "Value 80,000.00 $ Amount Unknown Balance Undetermined 80,000.00 $ Amount Unknown" at bounding box center [893, 315] width 244 height 88
click at [884, 304] on input "80,000.00" at bounding box center [881, 312] width 219 height 38
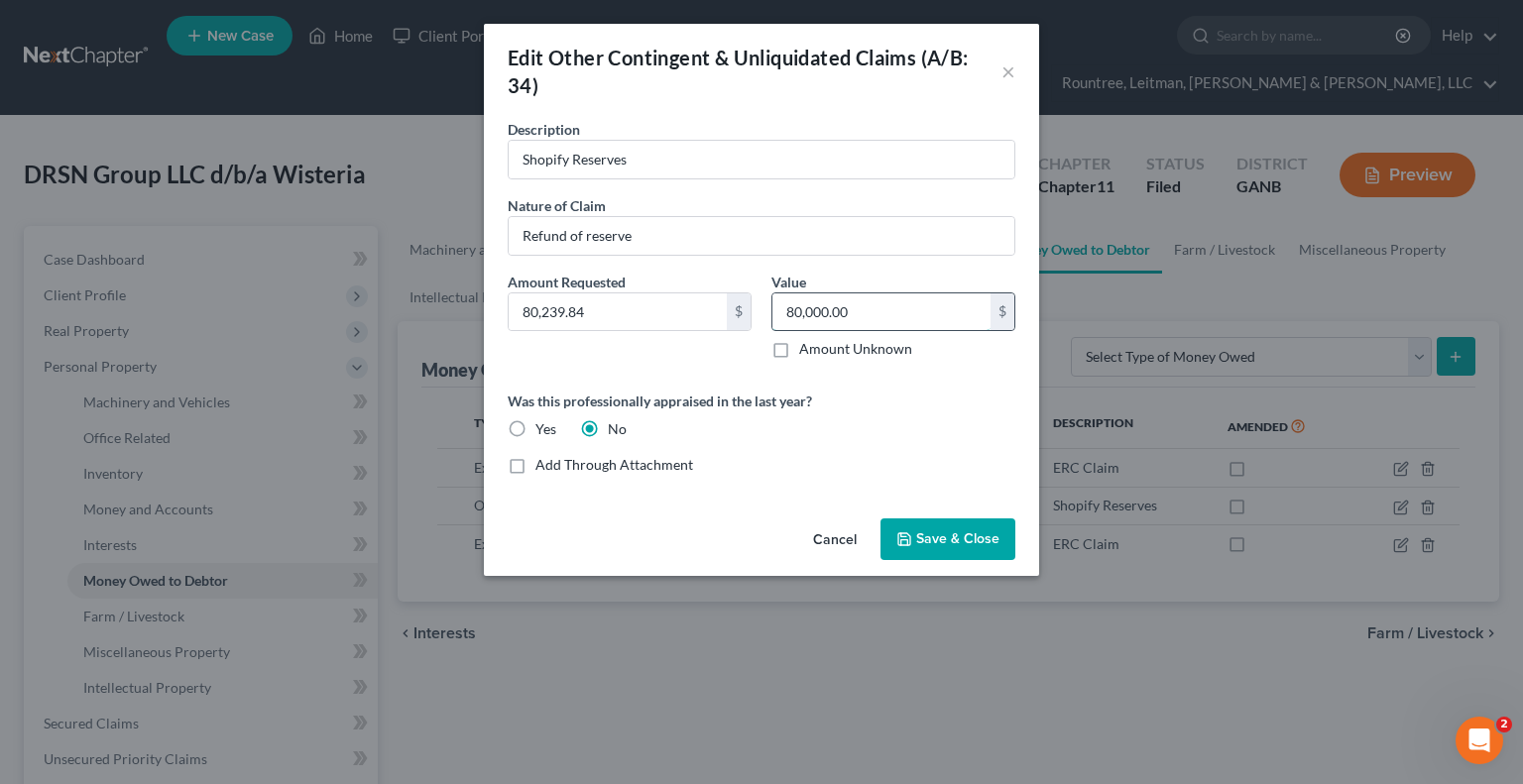
click at [884, 304] on input "80,000.00" at bounding box center [881, 312] width 219 height 38
paste input "239.84"
type input "80,239.84"
click at [950, 526] on button "Save & Close" at bounding box center [947, 539] width 135 height 42
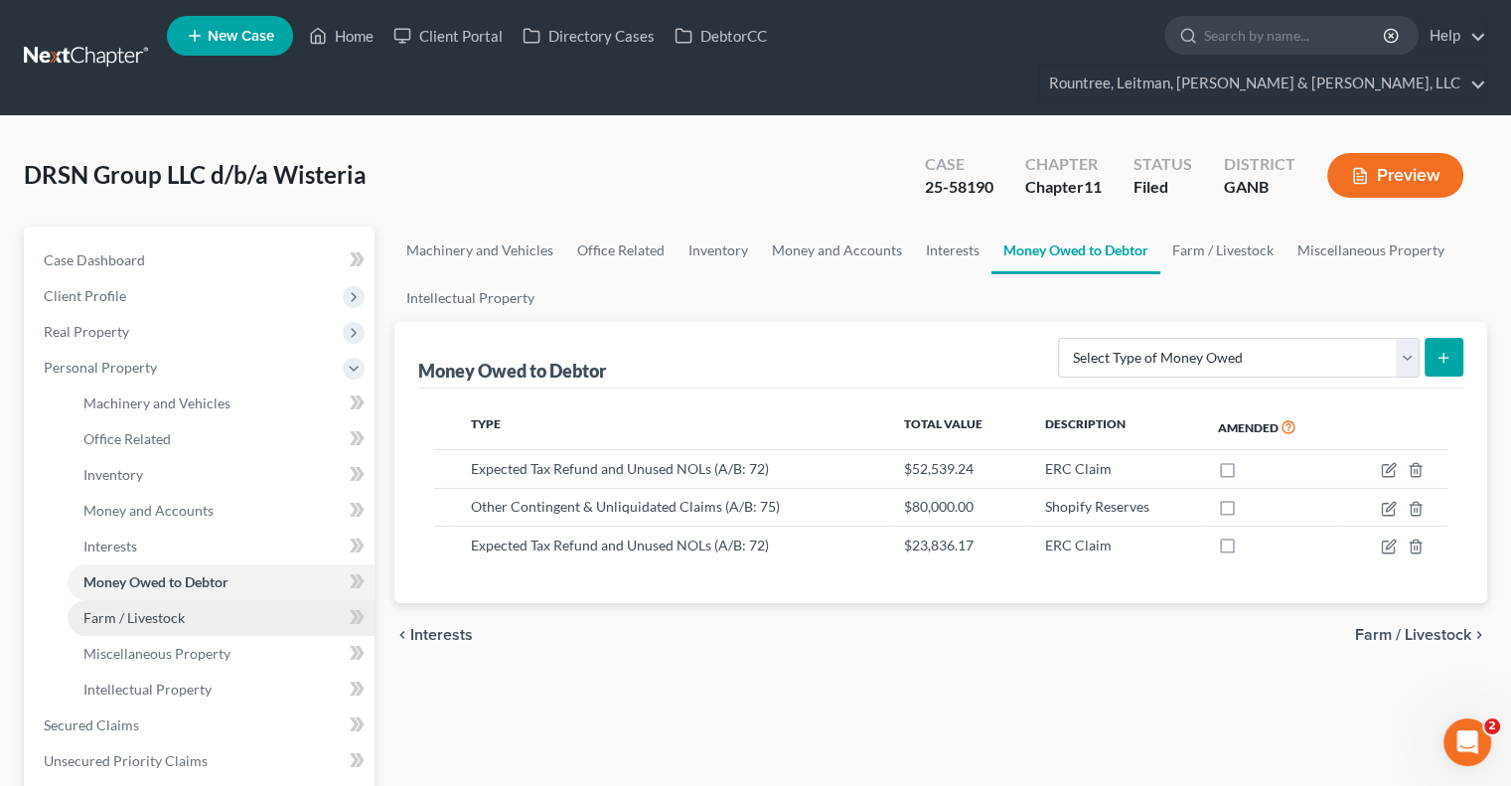
click at [254, 600] on link "Farm / Livestock" at bounding box center [221, 618] width 307 height 36
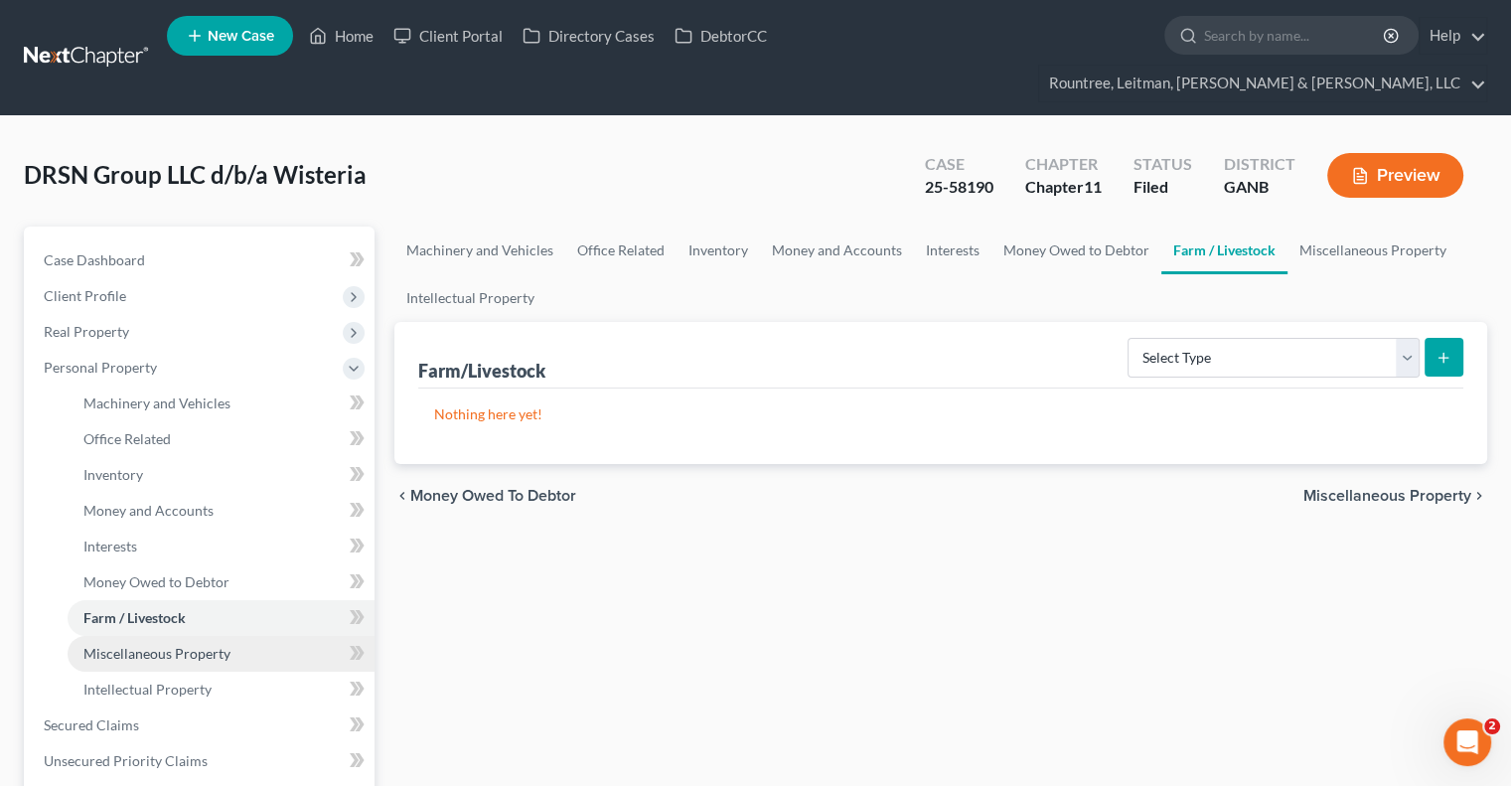
click at [223, 636] on link "Miscellaneous Property" at bounding box center [221, 654] width 307 height 36
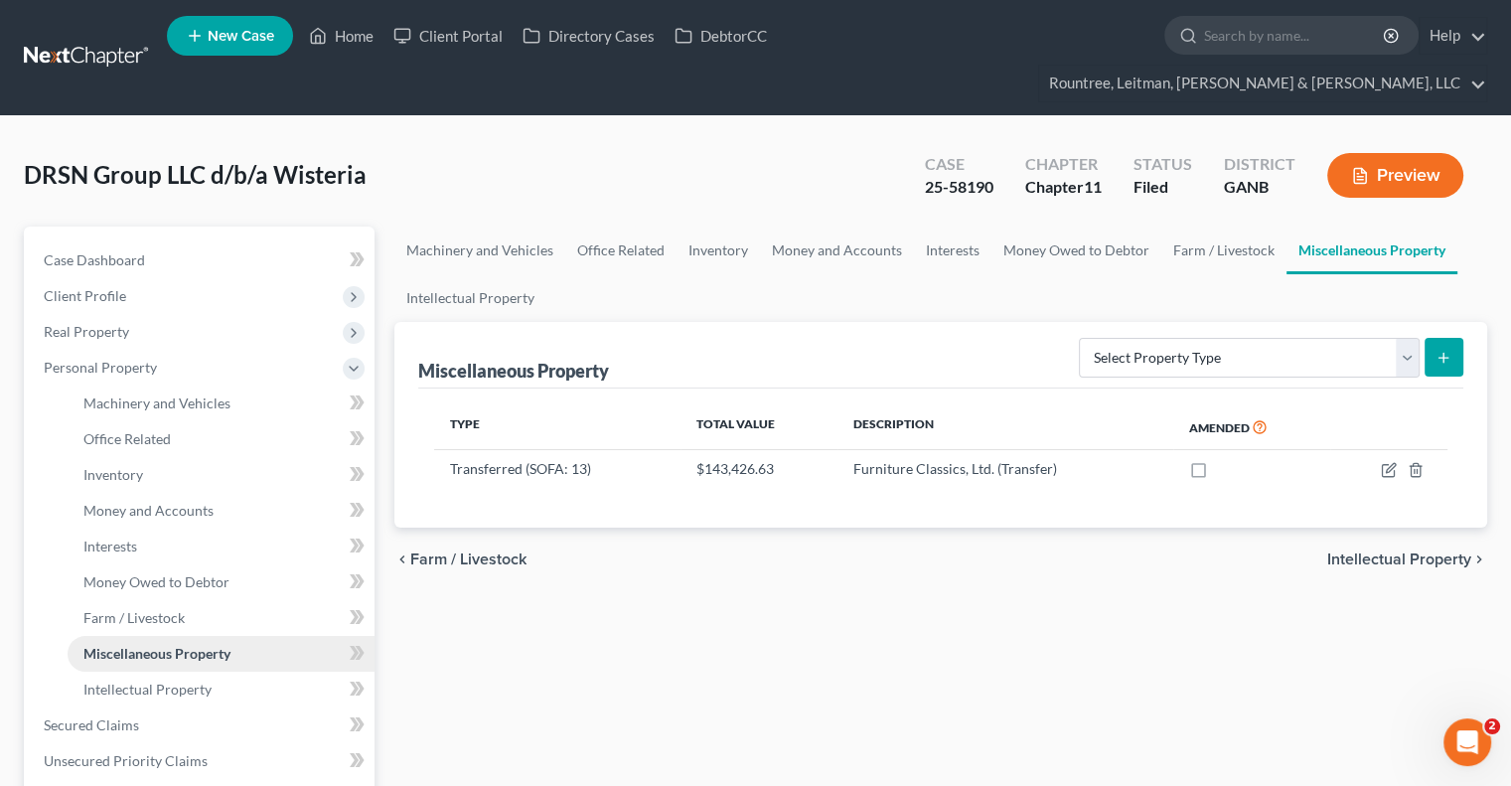
click at [202, 636] on link "Miscellaneous Property" at bounding box center [221, 654] width 307 height 36
click at [215, 671] on link "Intellectual Property" at bounding box center [221, 689] width 307 height 36
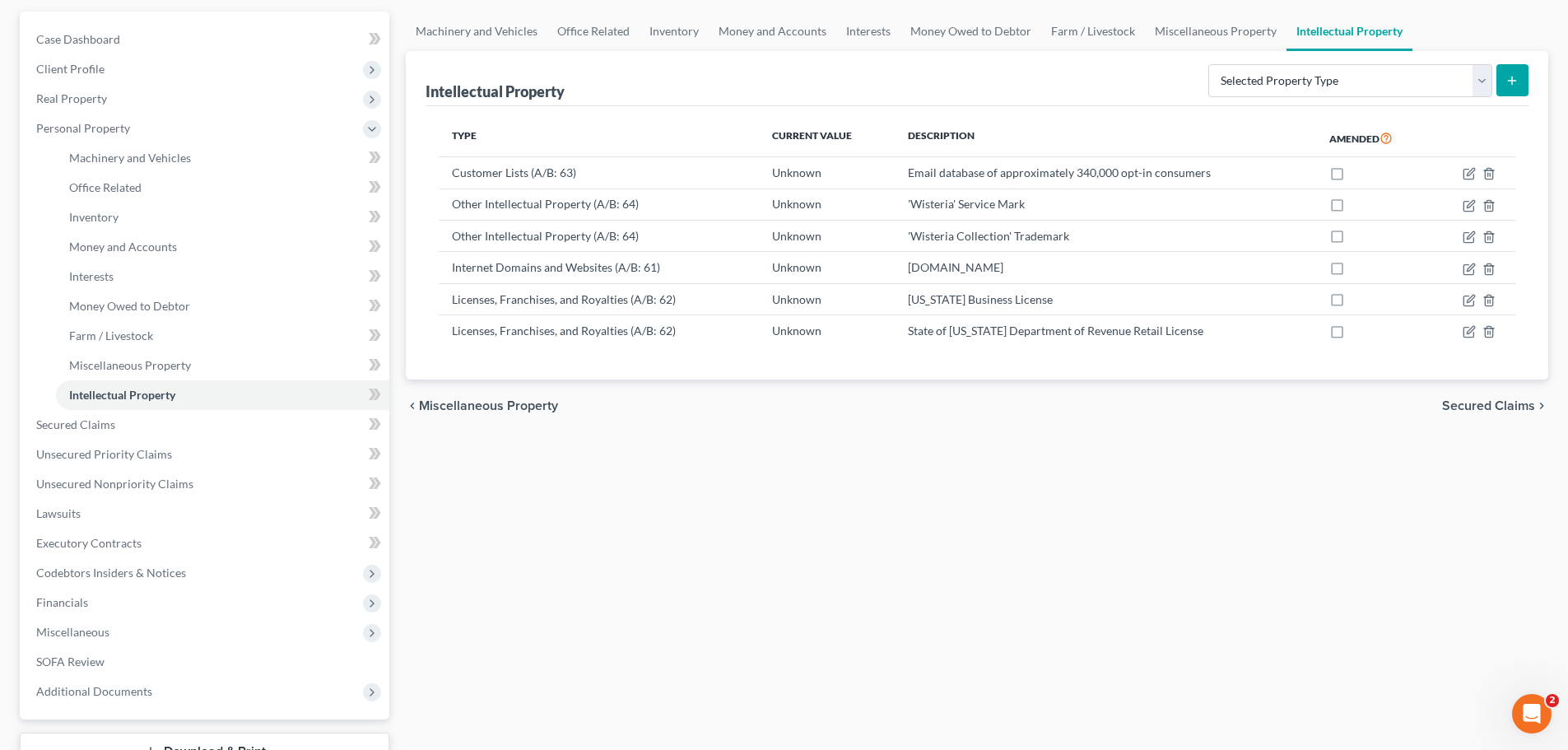
scroll to position [27, 0]
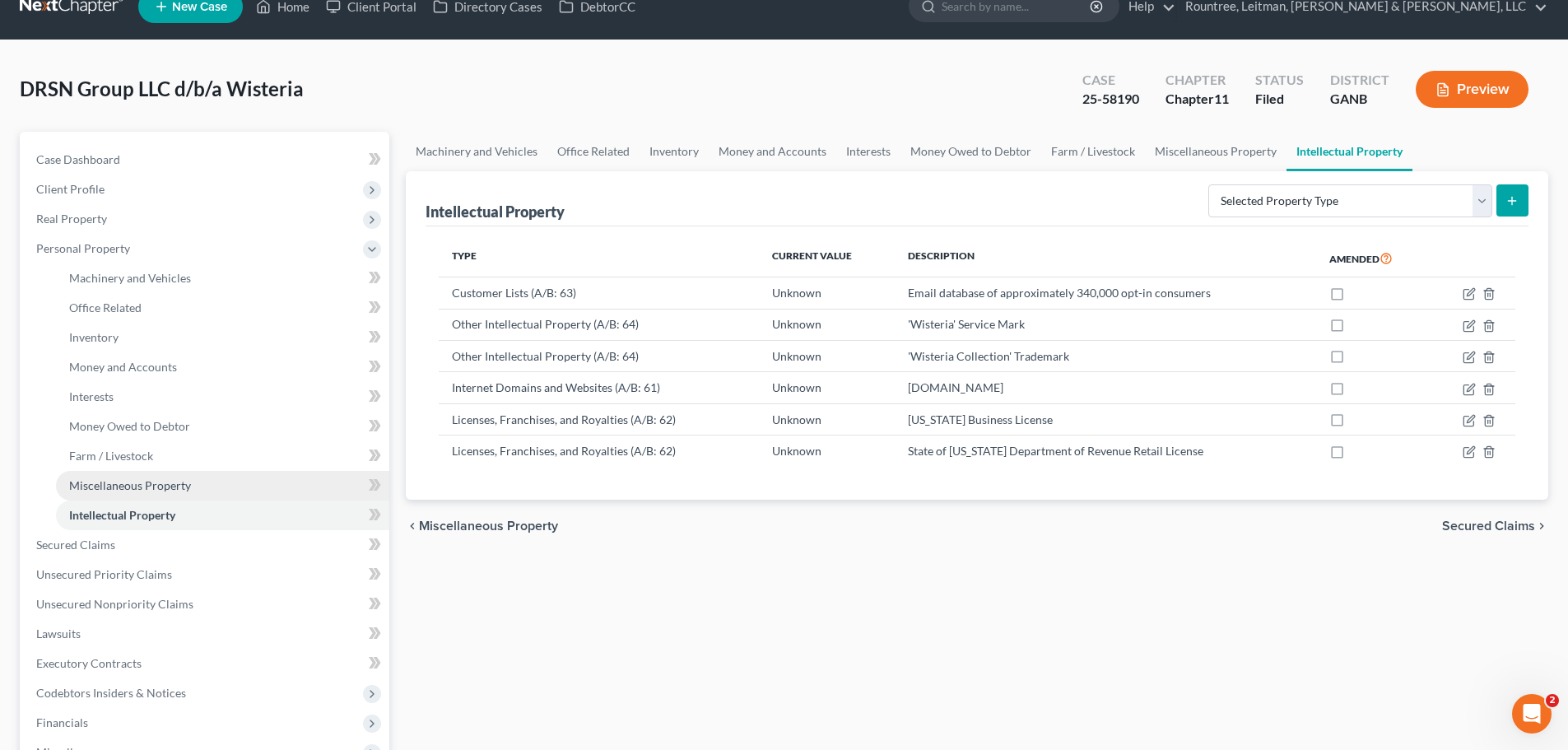
click at [217, 493] on link "Miscellaneous Property" at bounding box center [223, 486] width 333 height 30
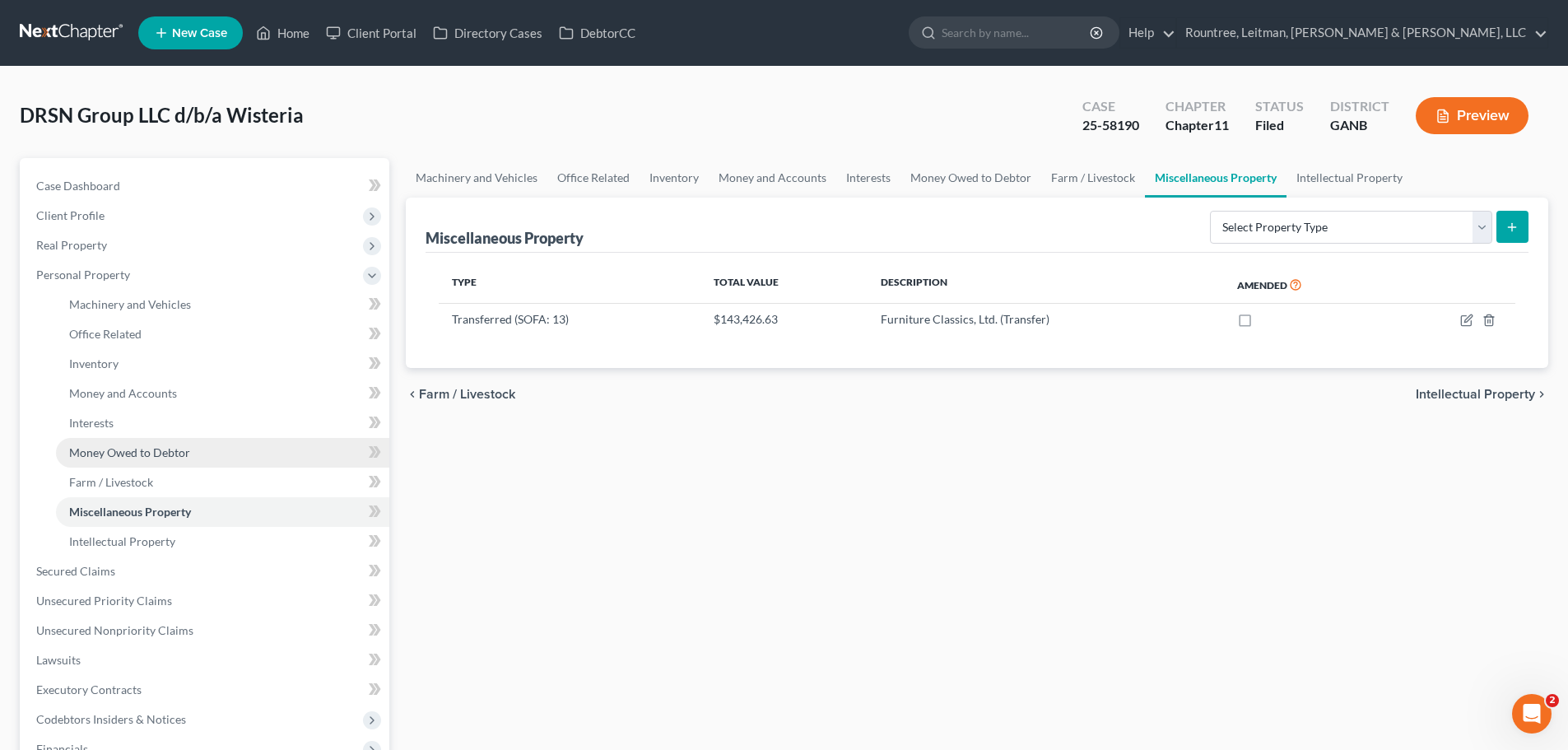
click at [225, 455] on link "Money Owed to Debtor" at bounding box center [223, 452] width 333 height 30
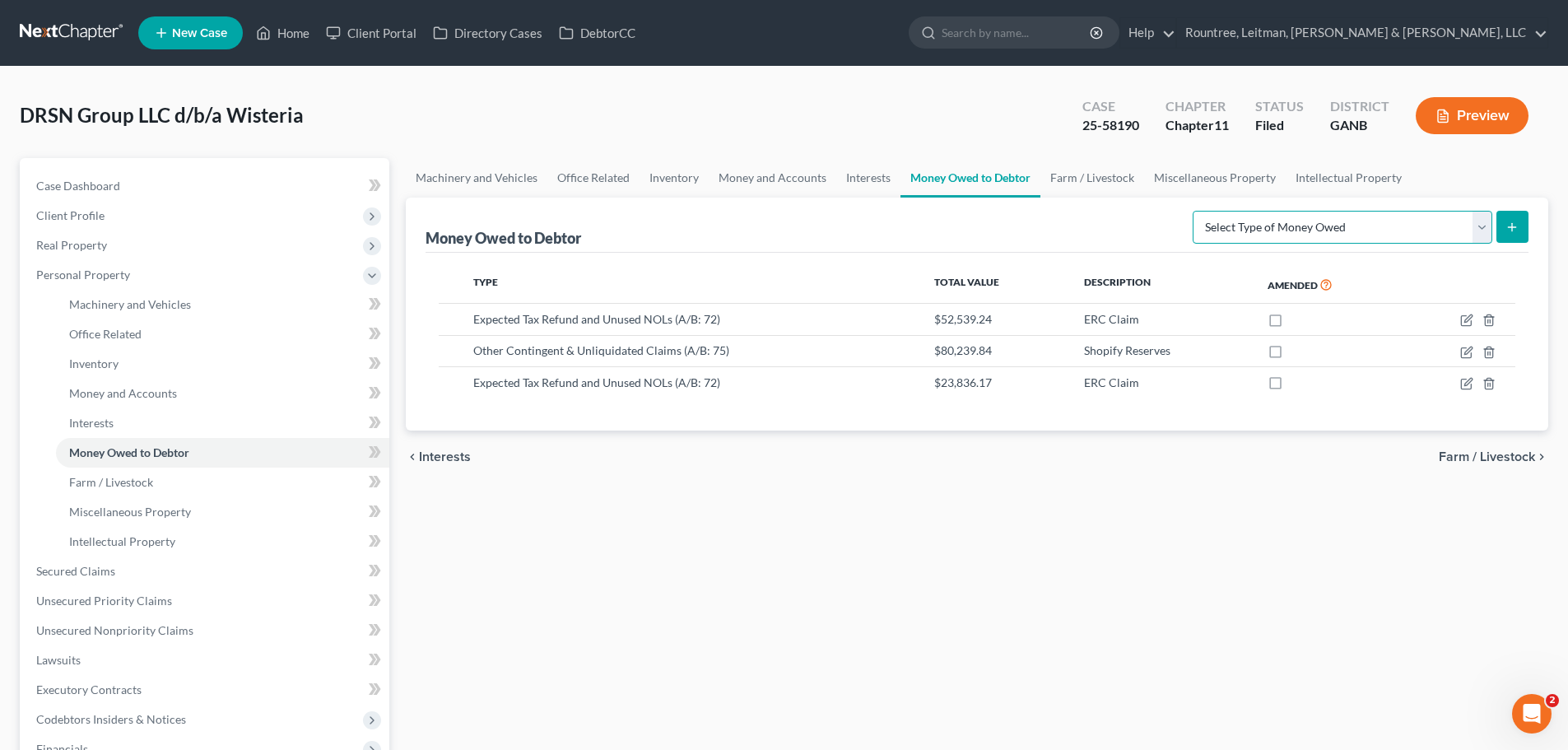
click at [1264, 222] on select "Select Type of Money Owed Accounts Receivable (A/B: 11) Causes of Action Agains…" at bounding box center [1343, 227] width 300 height 33
click at [114, 549] on link "Intellectual Property" at bounding box center [223, 542] width 333 height 30
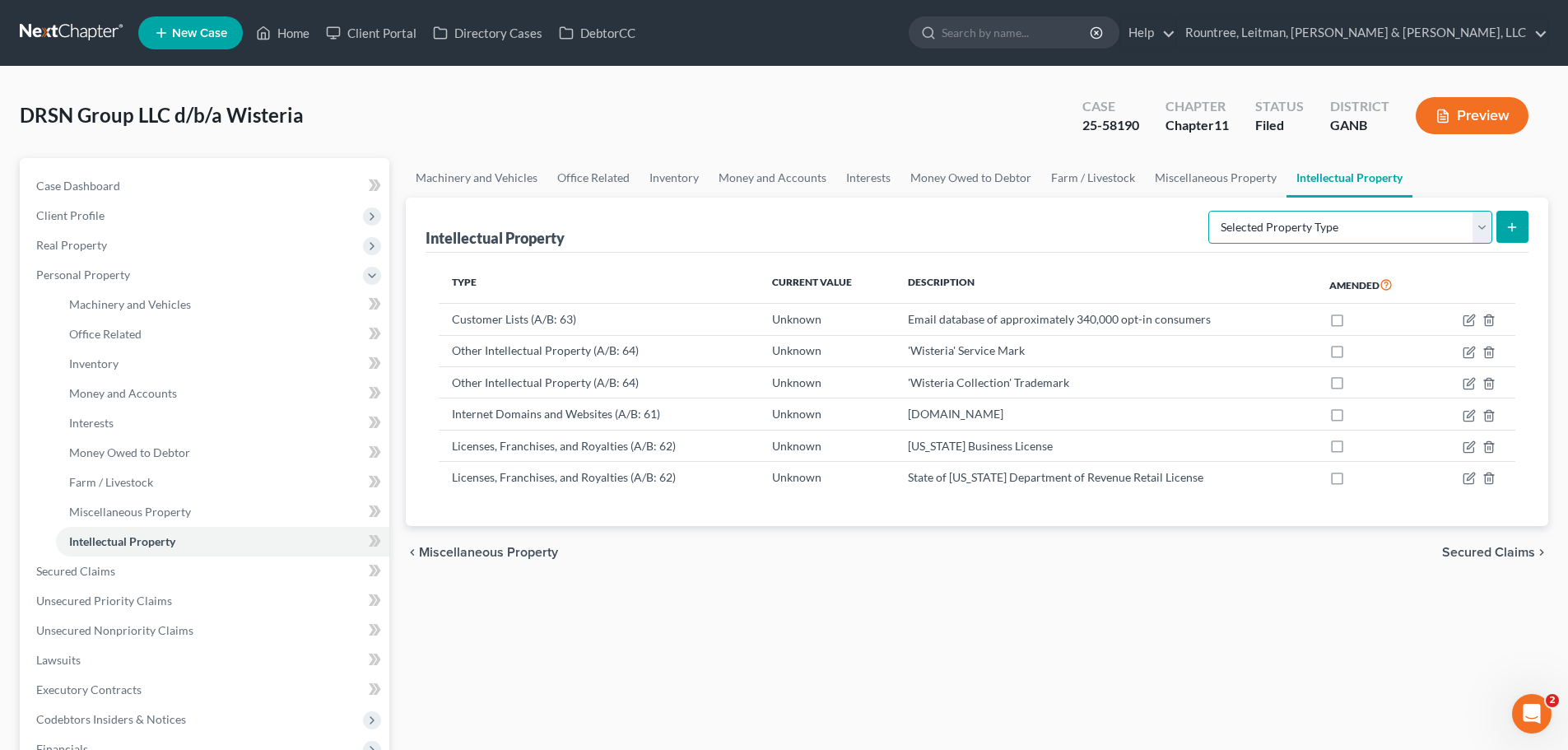
click at [1254, 230] on select "Selected Property Type Customer Lists (A/B: 63) Goodwill (A/B: 65) Internet Dom…" at bounding box center [1350, 227] width 284 height 33
click at [137, 518] on span "Miscellaneous Property" at bounding box center [129, 511] width 122 height 14
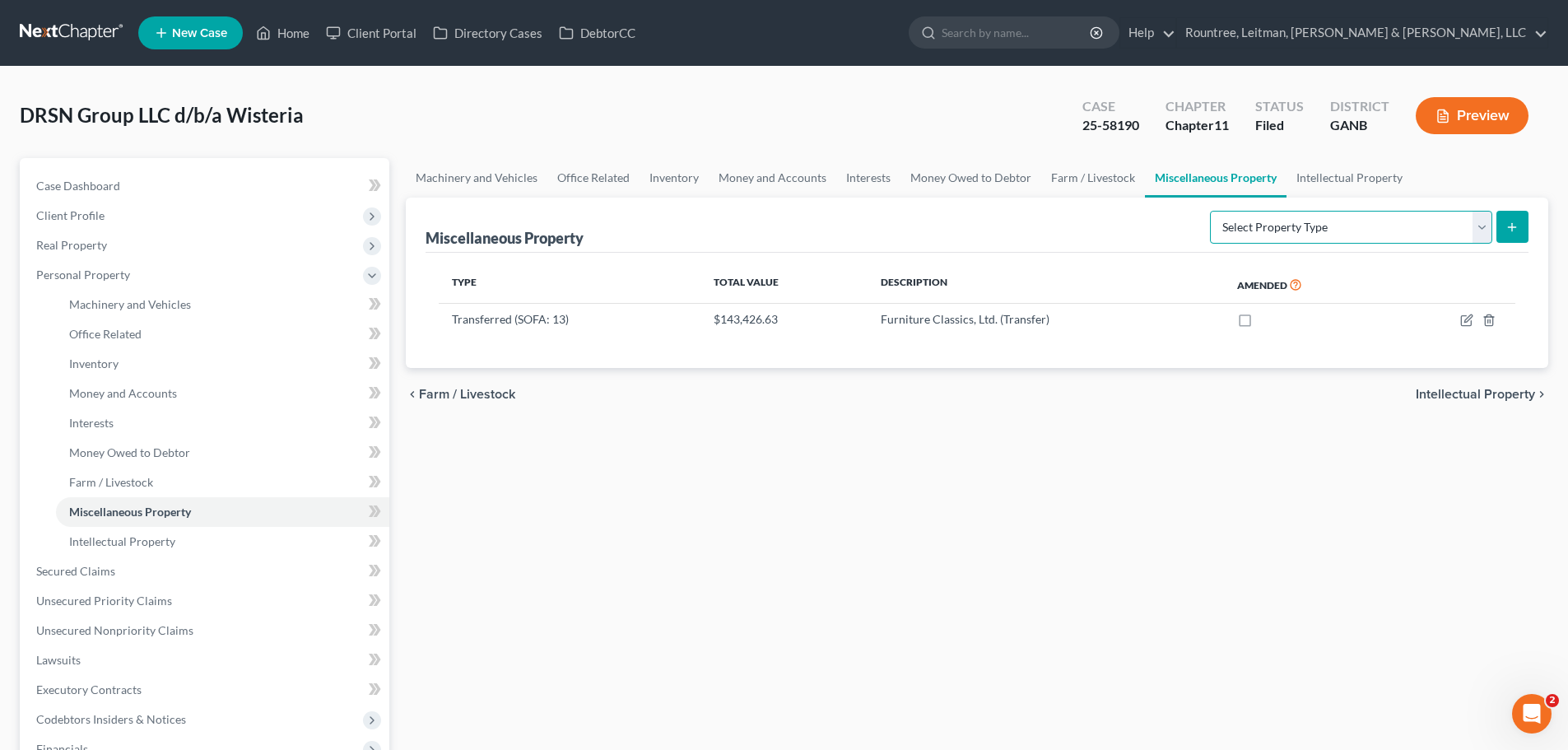
click at [1264, 231] on select "Select Property Type Assigned for Creditor Benefit [DATE] (SOFA: 8) Assigned to…" at bounding box center [1351, 227] width 283 height 33
click at [74, 438] on link "Money Owed to Debtor" at bounding box center [223, 452] width 333 height 30
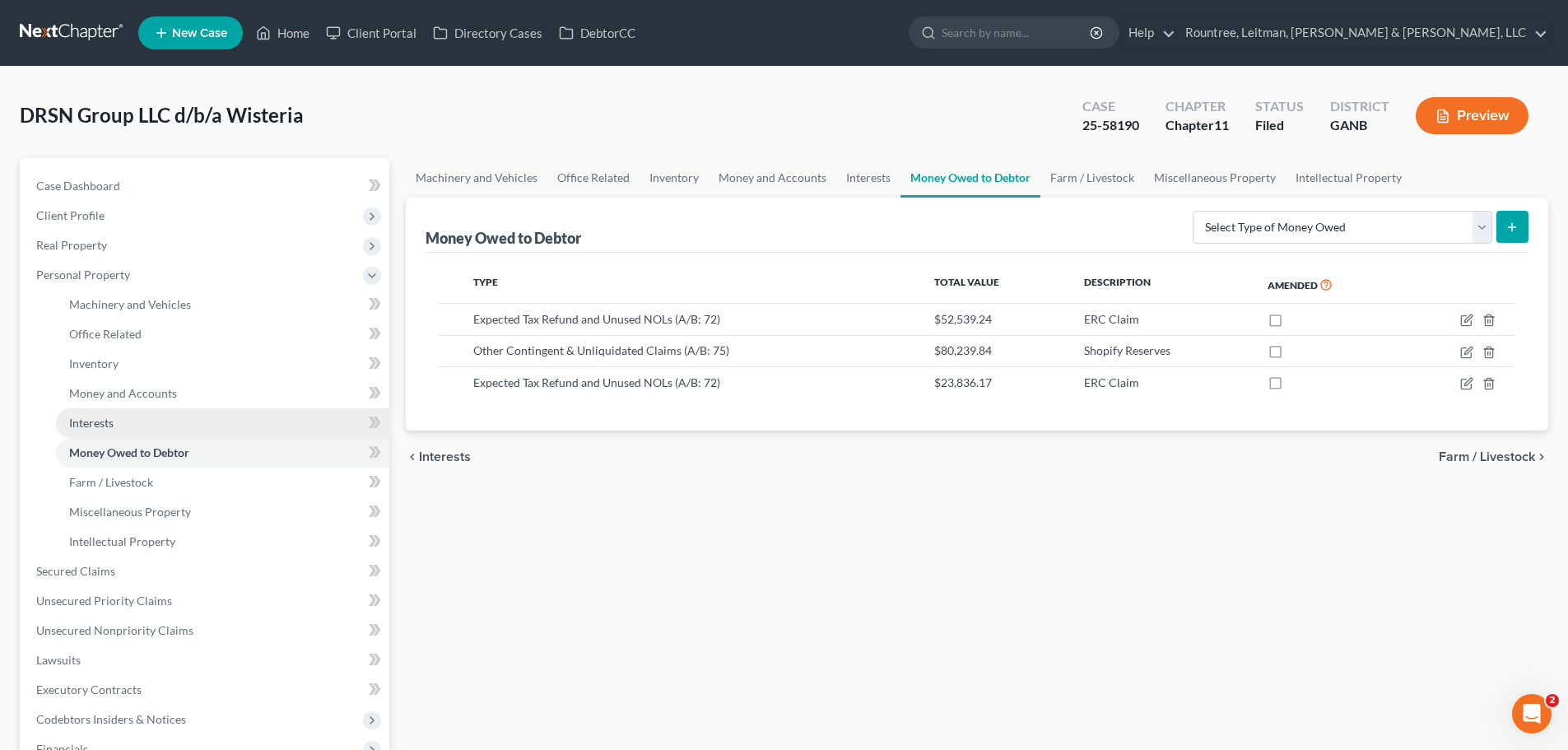
click at [122, 414] on link "Interests" at bounding box center [223, 423] width 333 height 30
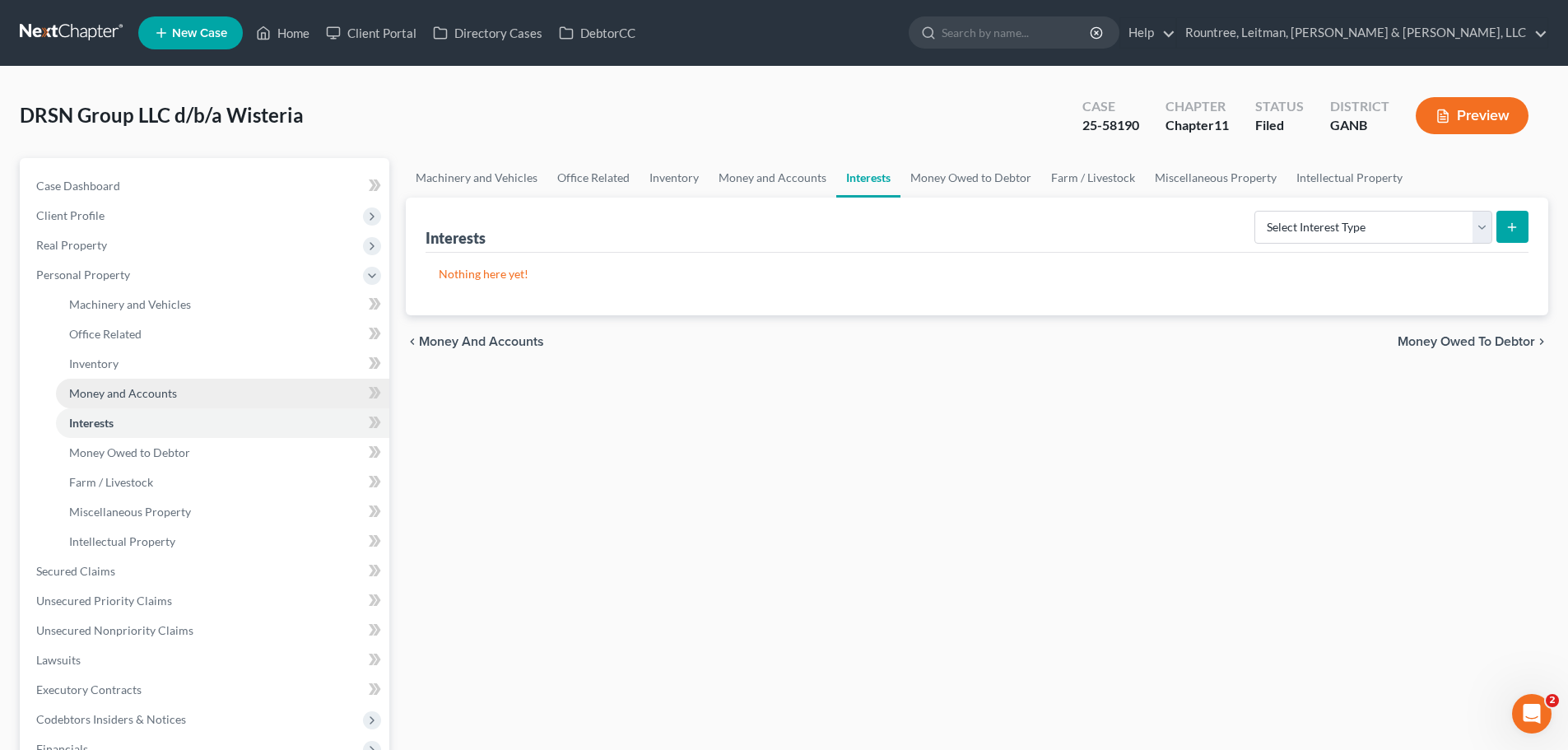
click at [125, 398] on span "Money and Accounts" at bounding box center [123, 393] width 108 height 14
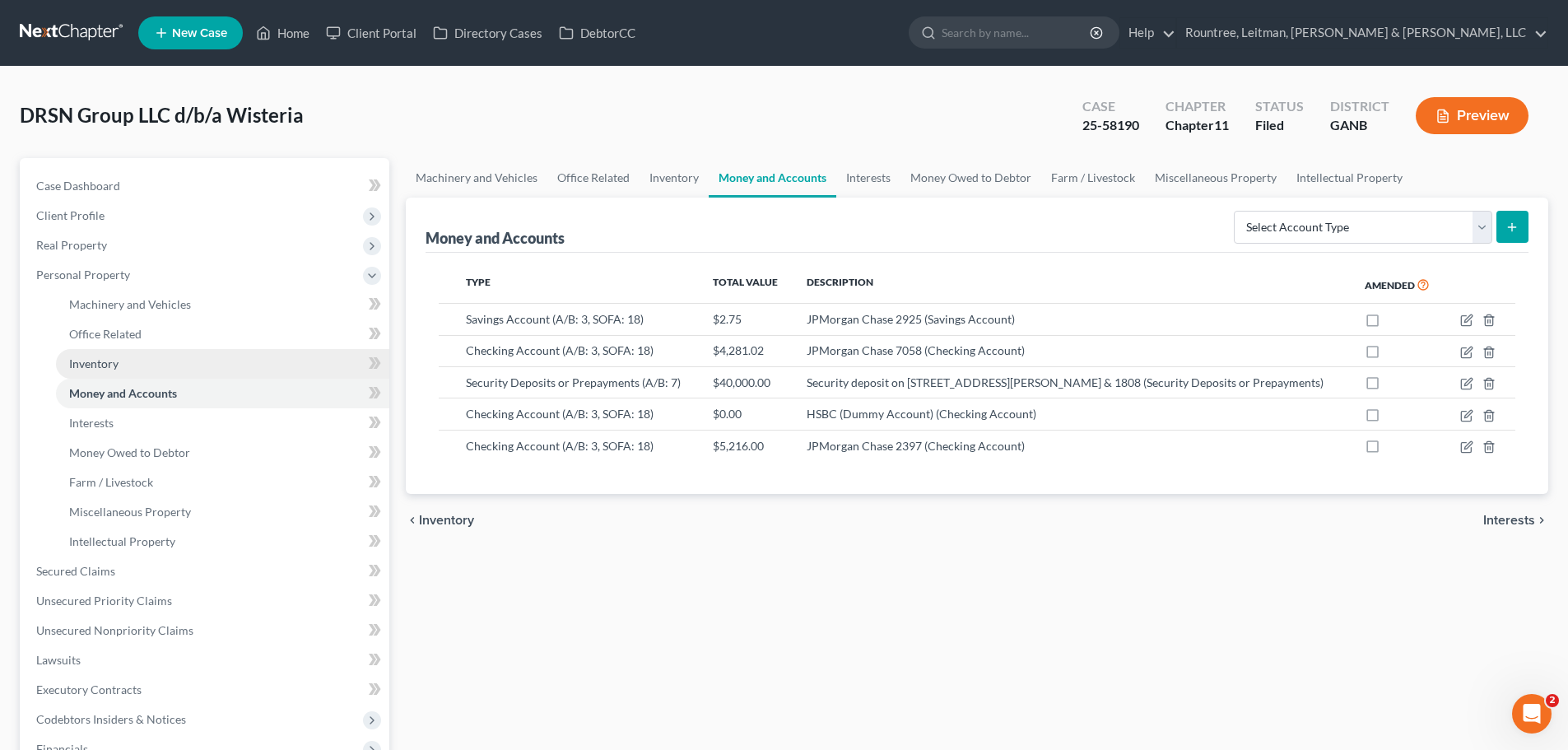
click at [157, 375] on link "Inventory" at bounding box center [223, 364] width 333 height 30
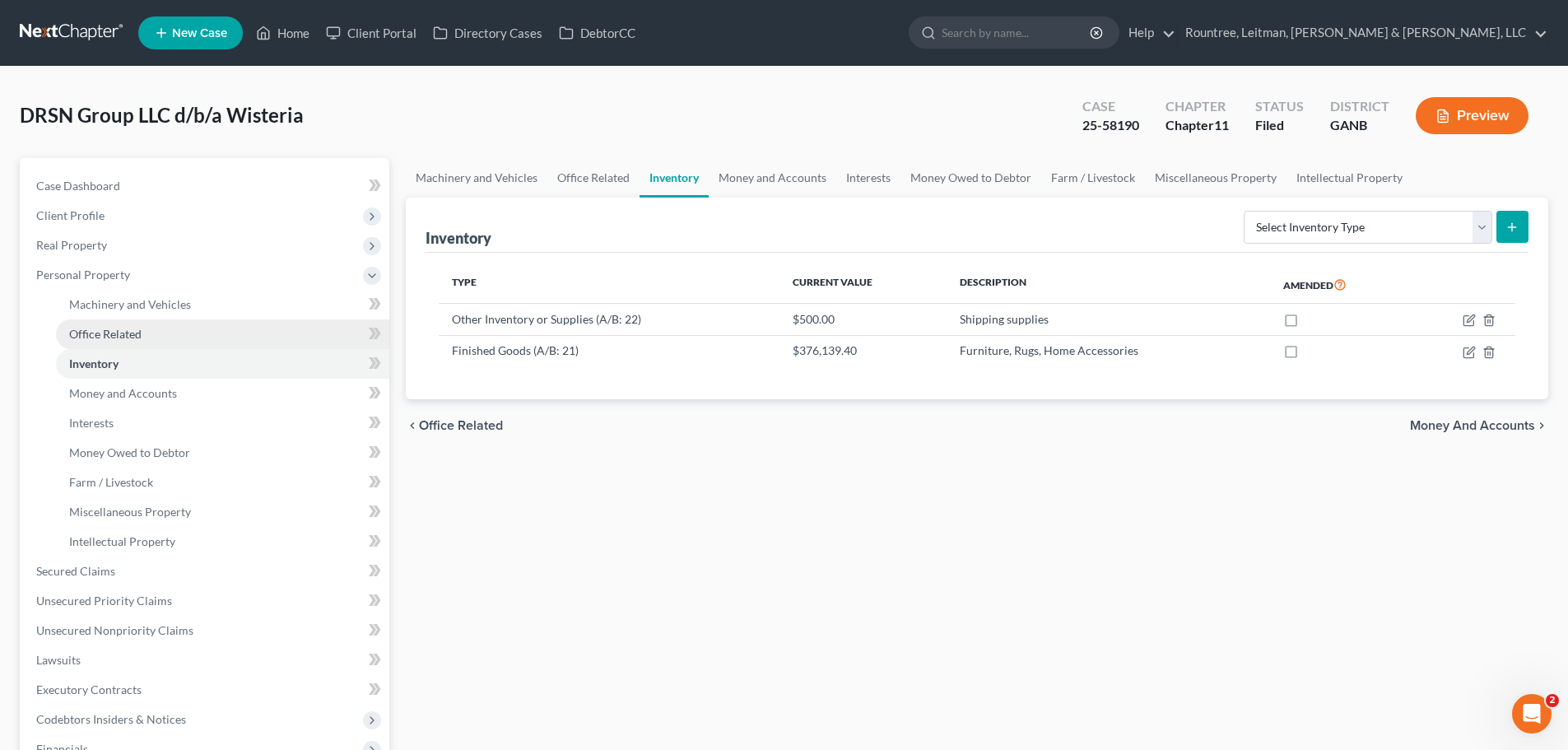
click at [154, 341] on link "Office Related" at bounding box center [223, 334] width 333 height 30
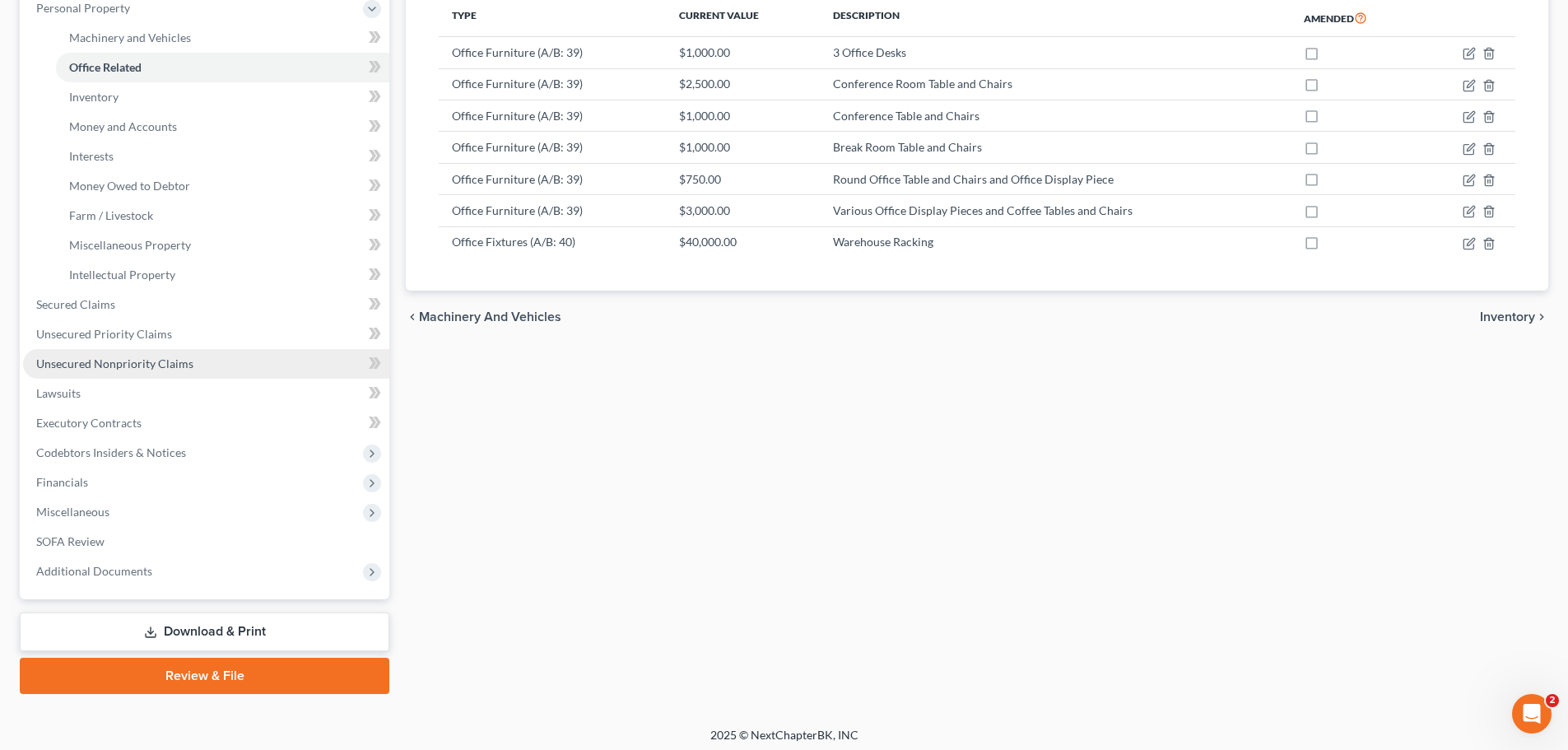
scroll to position [273, 0]
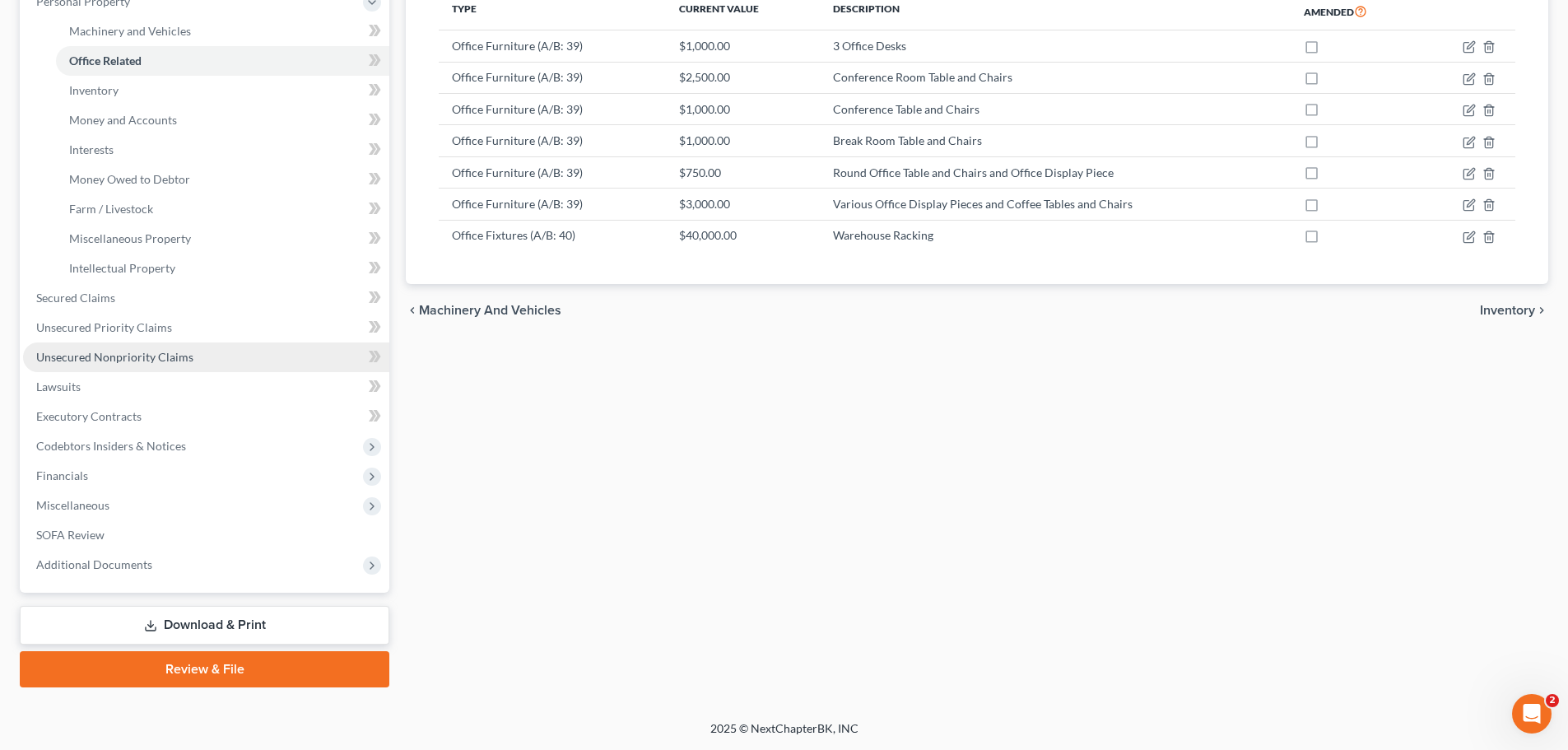
click at [75, 370] on link "Unsecured Nonpriority Claims" at bounding box center [206, 357] width 366 height 30
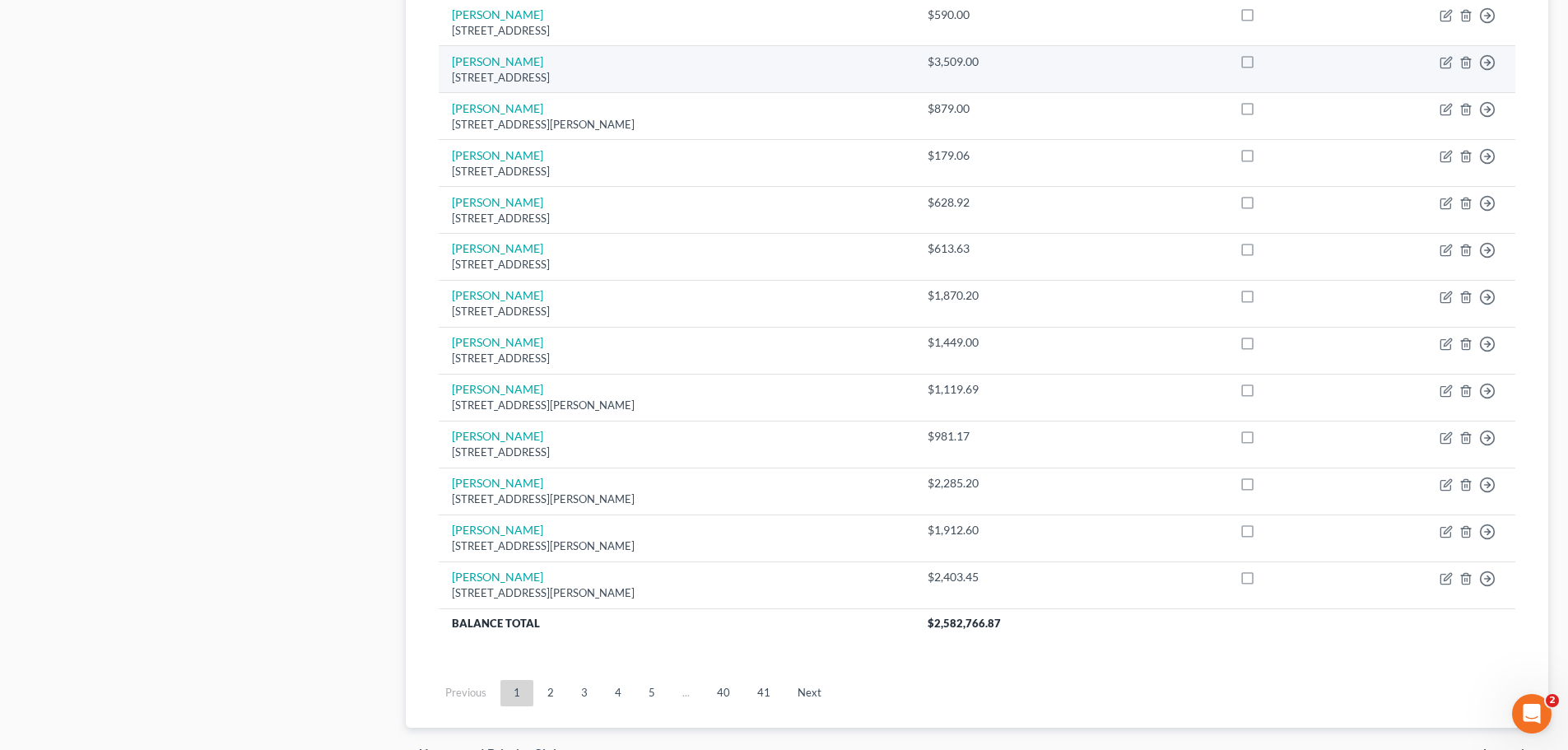
scroll to position [1156, 0]
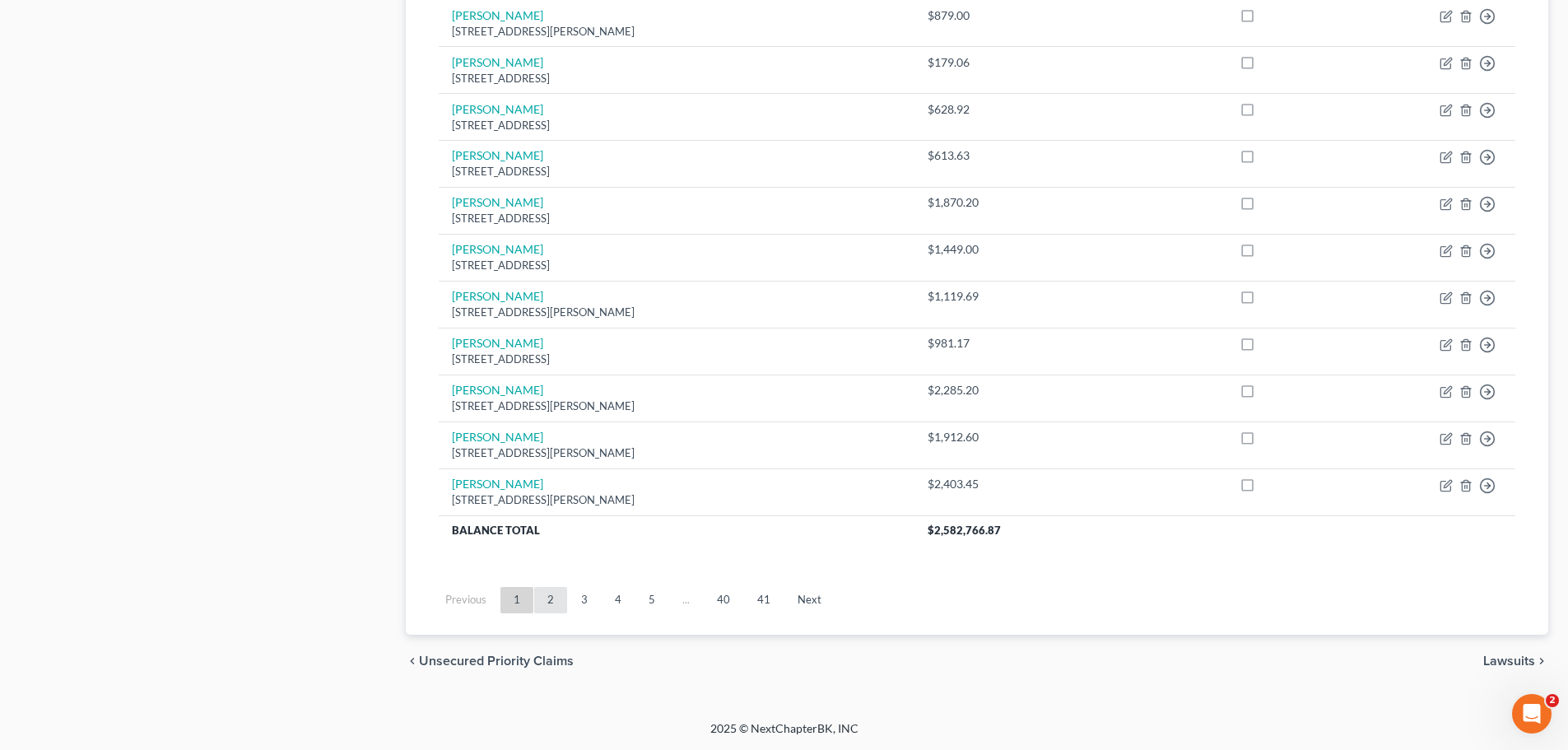
click at [549, 607] on link "2" at bounding box center [551, 600] width 33 height 27
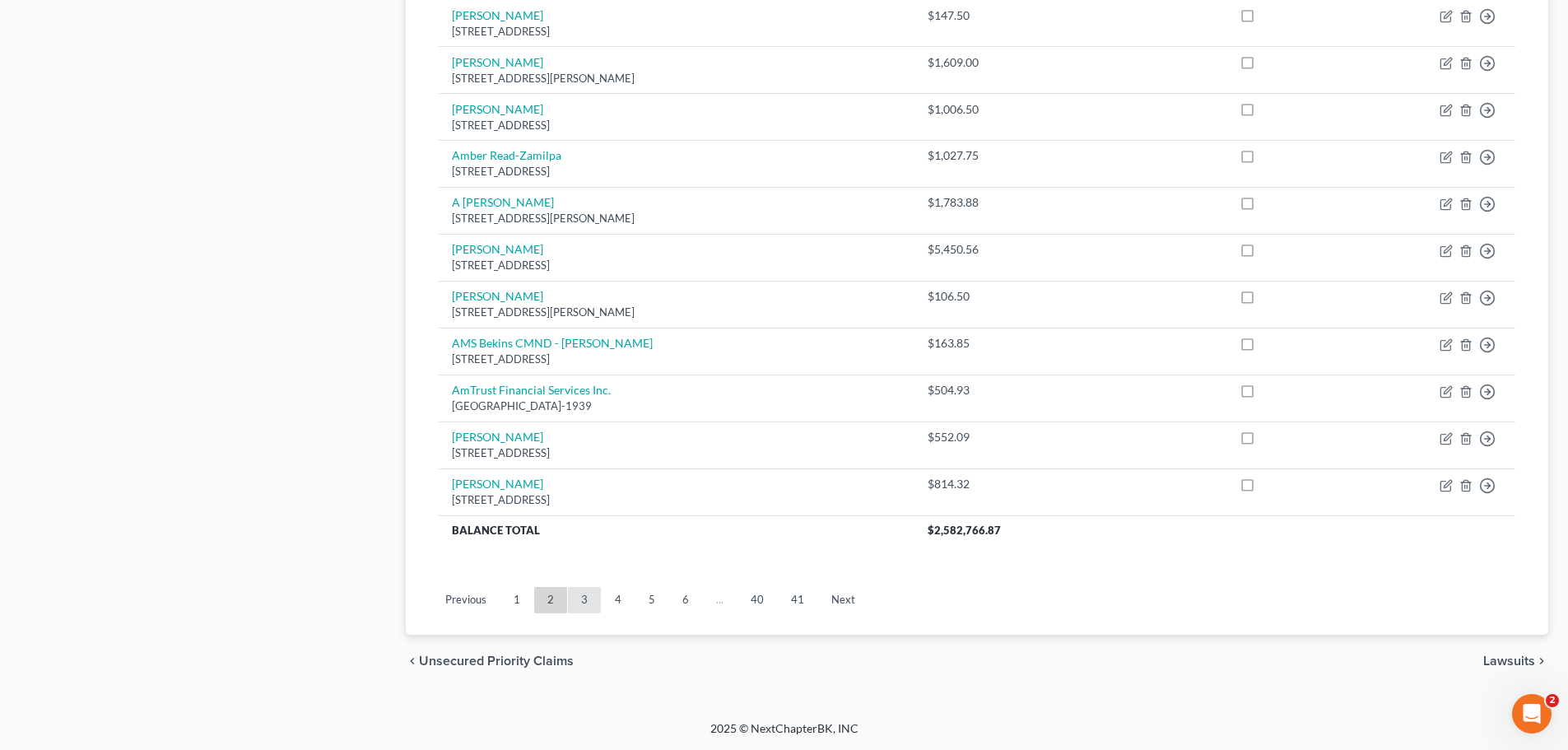
click at [585, 603] on link "3" at bounding box center [584, 600] width 33 height 27
